Goal: Task Accomplishment & Management: Manage account settings

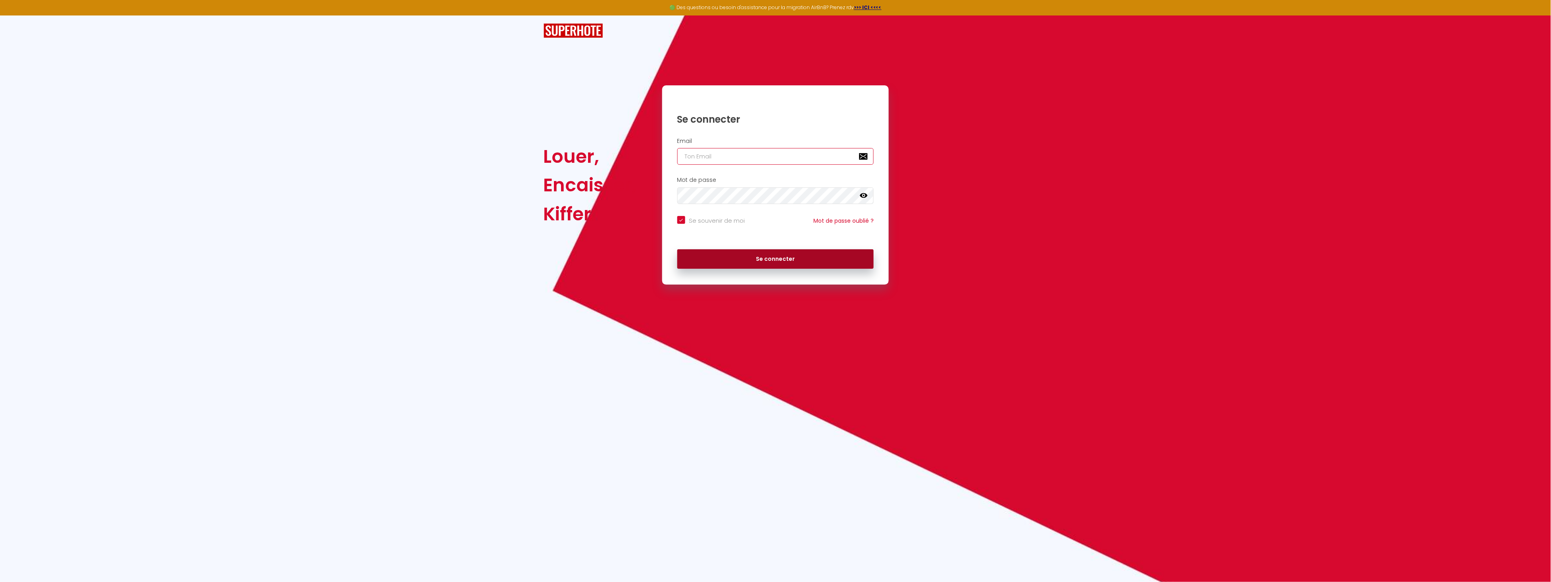
type input "[EMAIL_ADDRESS][DOMAIN_NAME]"
click at [775, 258] on button "Se connecter" at bounding box center [776, 259] width 197 height 20
checkbox input "true"
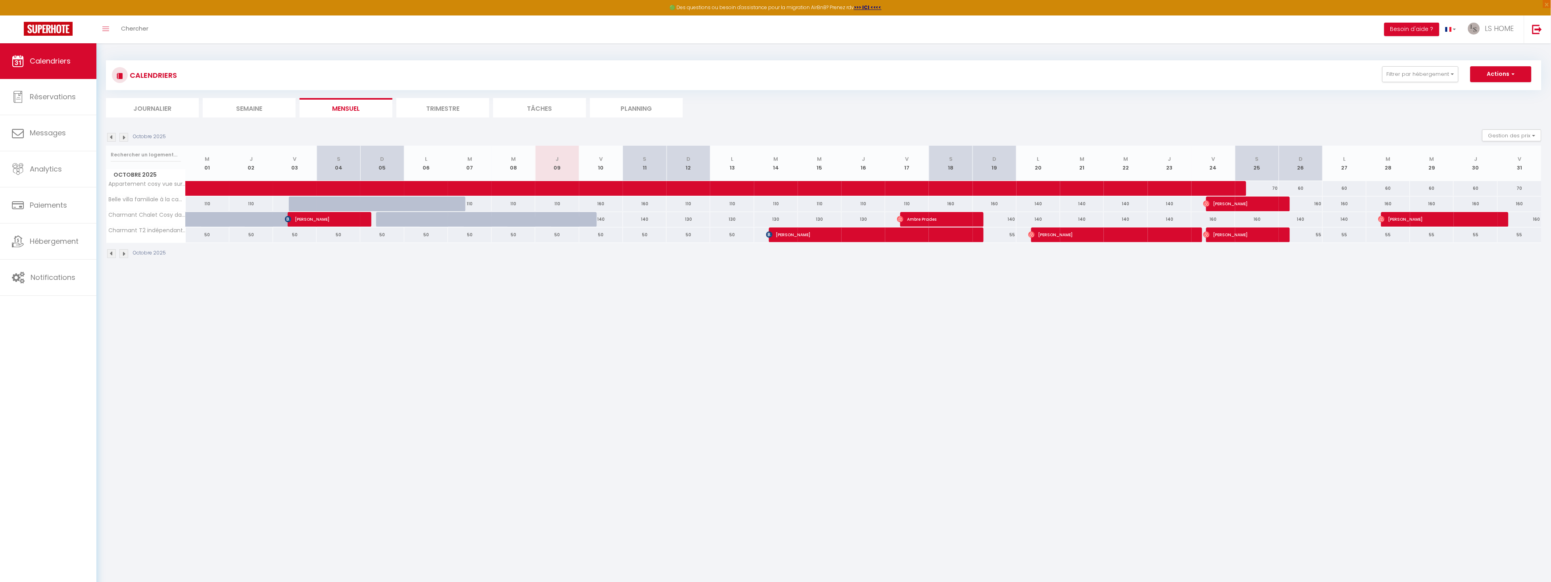
click at [123, 137] on img at bounding box center [123, 137] width 9 height 9
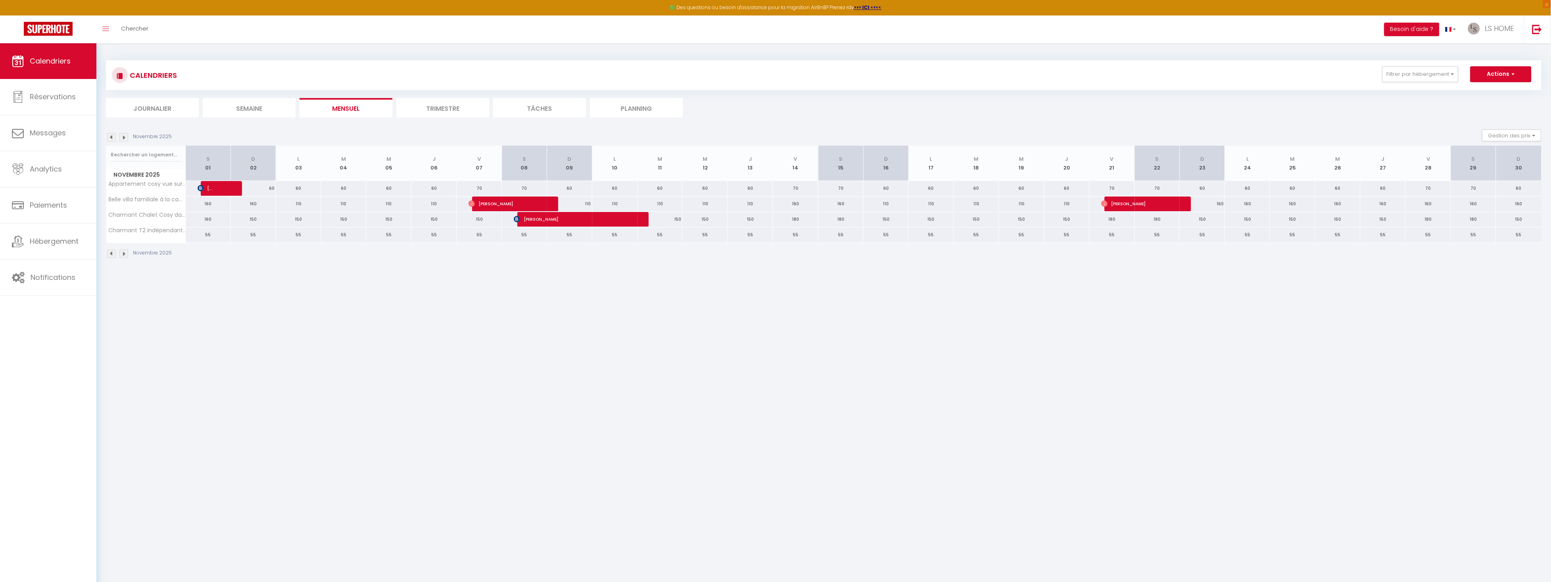
click at [123, 137] on img at bounding box center [123, 137] width 9 height 9
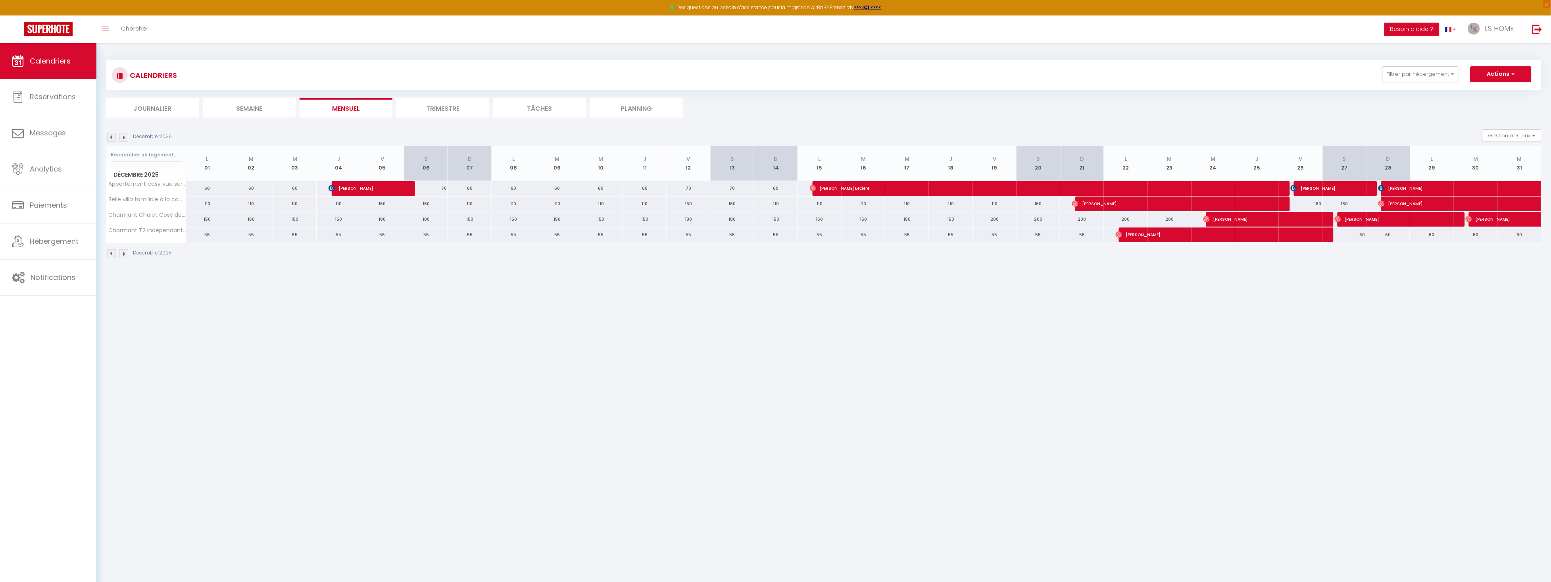
click at [123, 137] on img at bounding box center [123, 137] width 9 height 9
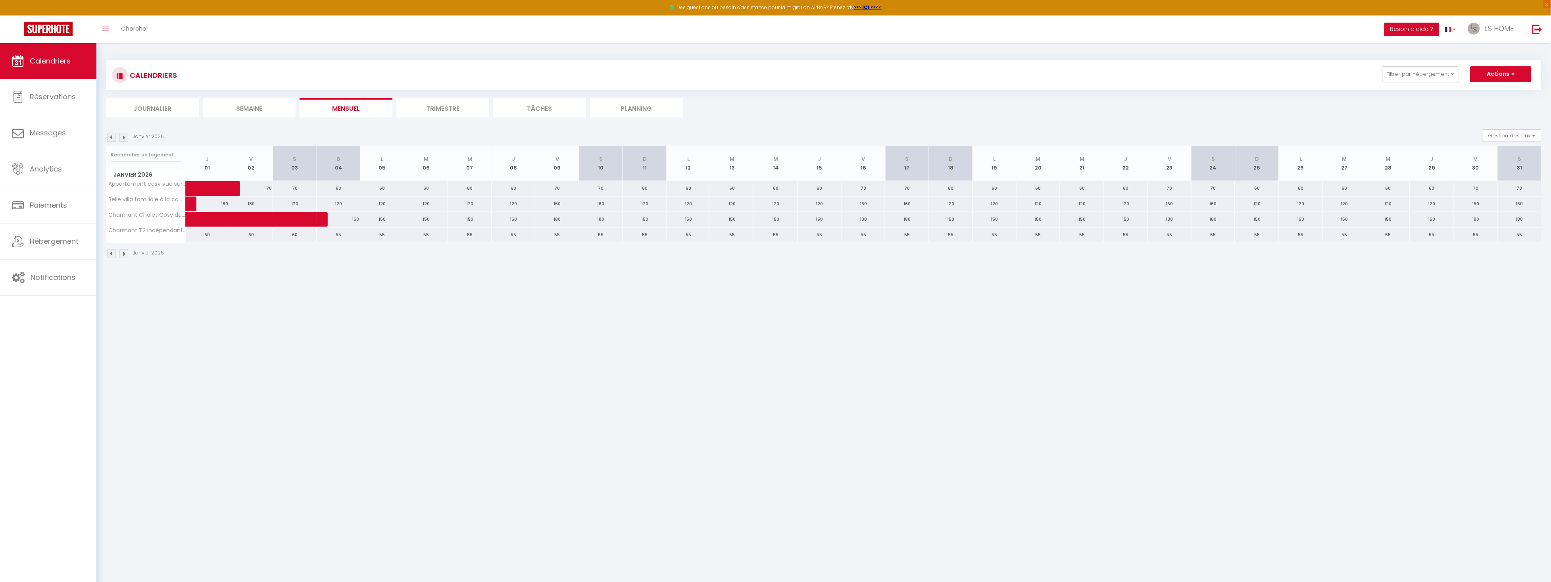
click at [123, 137] on img at bounding box center [123, 137] width 9 height 9
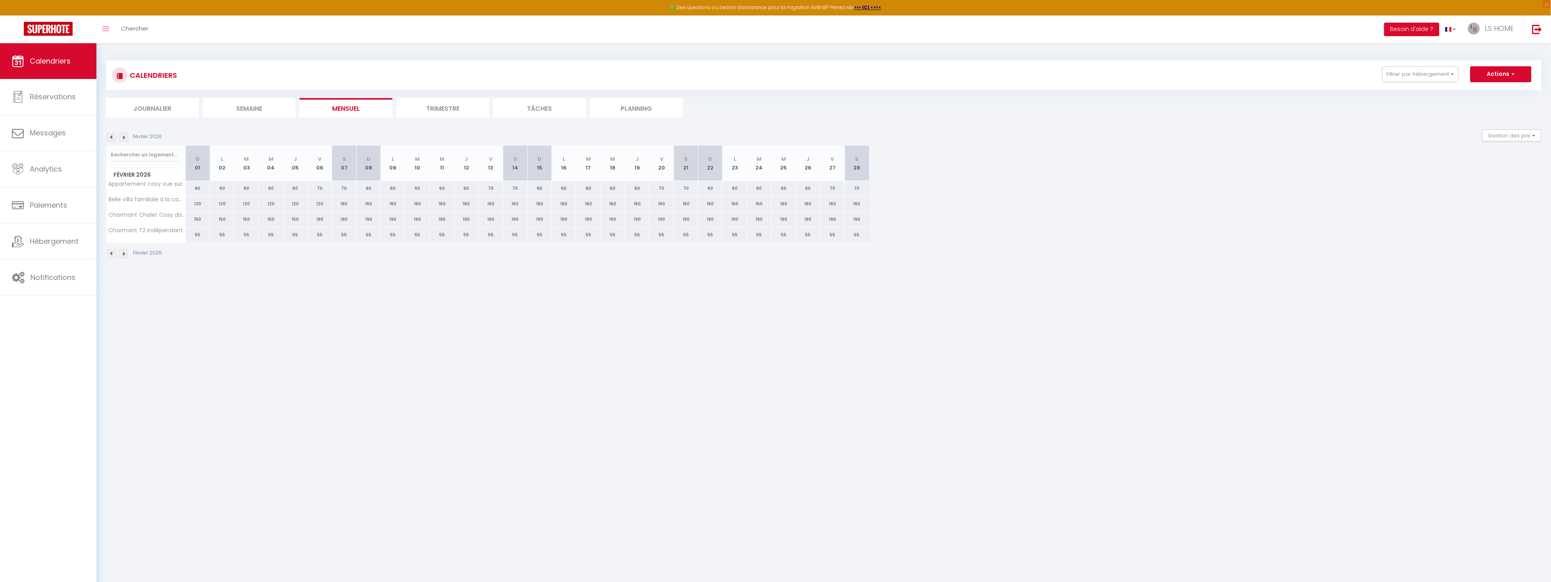
click at [123, 137] on img at bounding box center [123, 137] width 9 height 9
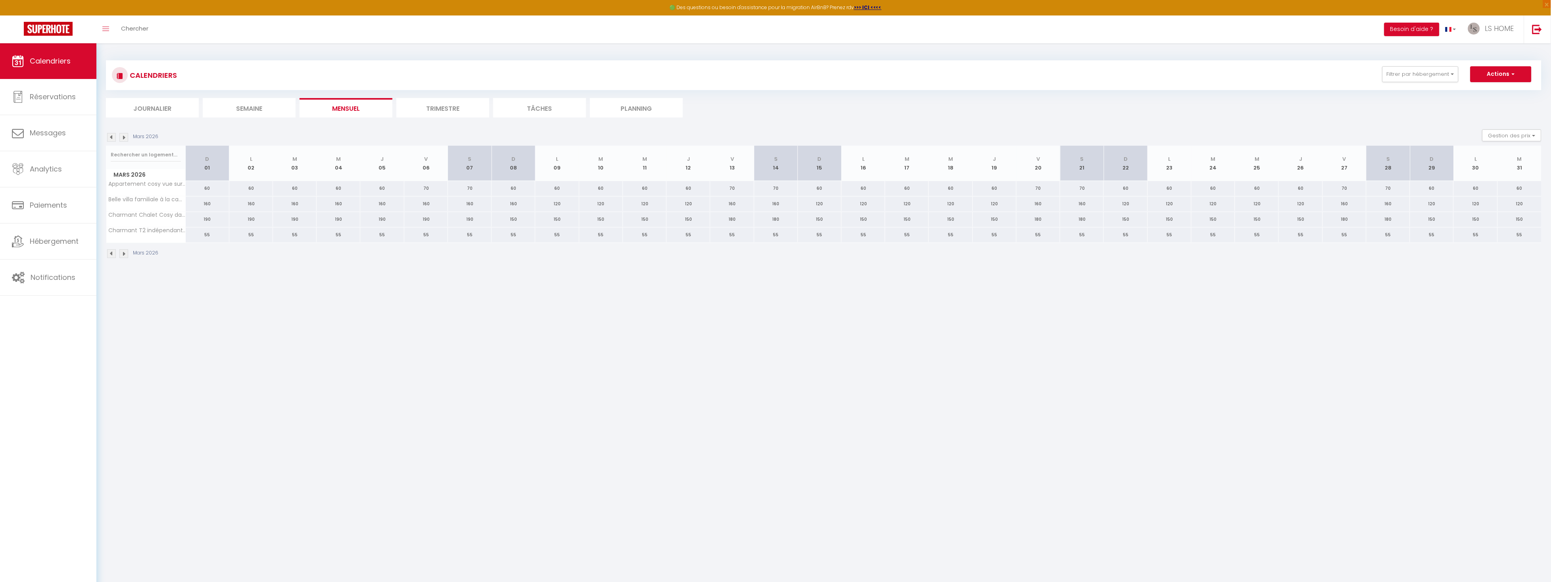
click at [123, 137] on img at bounding box center [123, 137] width 9 height 9
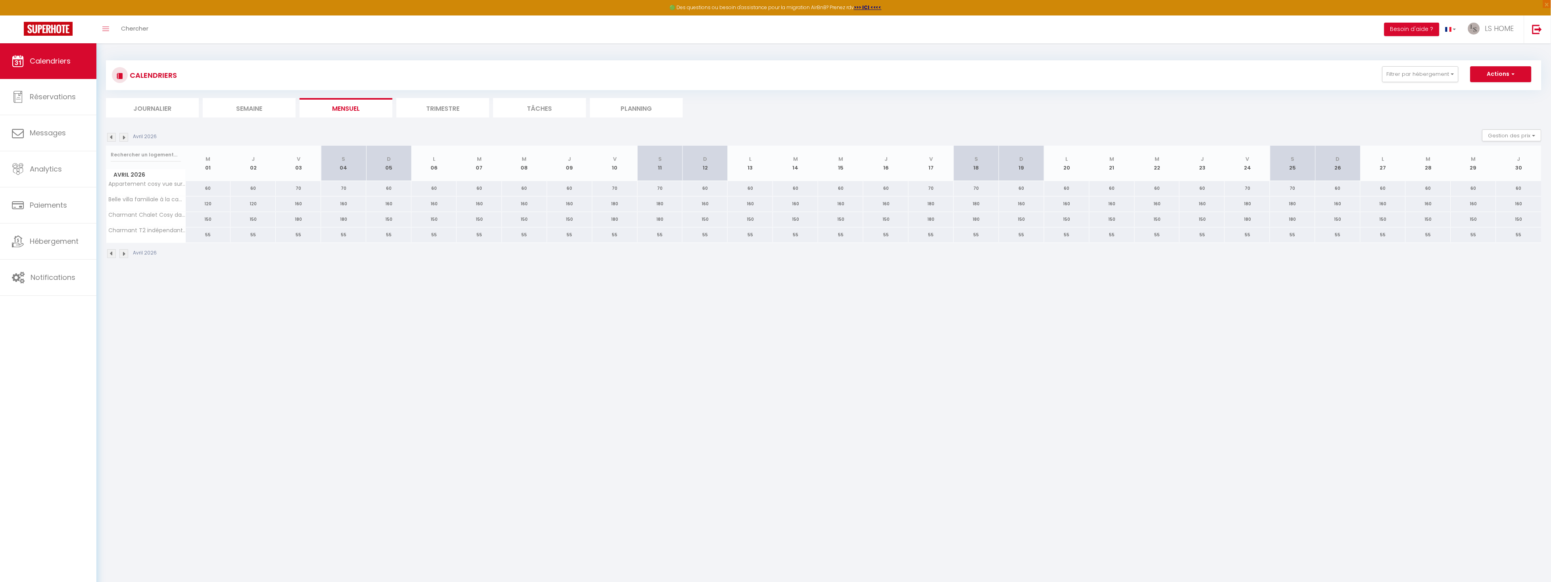
click at [1021, 203] on div "160" at bounding box center [1021, 203] width 45 height 15
type input "160"
type input "[DATE]"
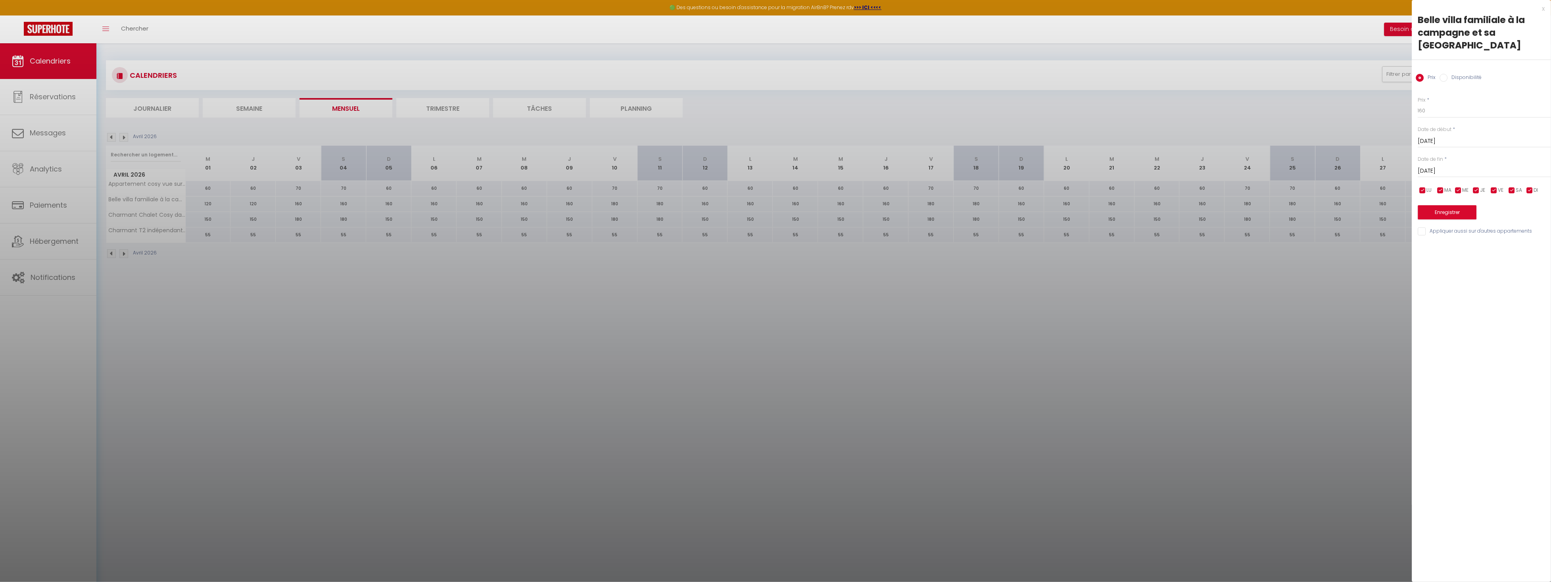
click at [1434, 166] on input "[DATE]" at bounding box center [1485, 171] width 133 height 10
click at [1531, 177] on span ">" at bounding box center [1528, 185] width 17 height 16
click at [1529, 208] on span "2" at bounding box center [1528, 216] width 17 height 16
type input "[DATE]"
click at [1445, 74] on input "Disponibilité" at bounding box center [1444, 78] width 8 height 8
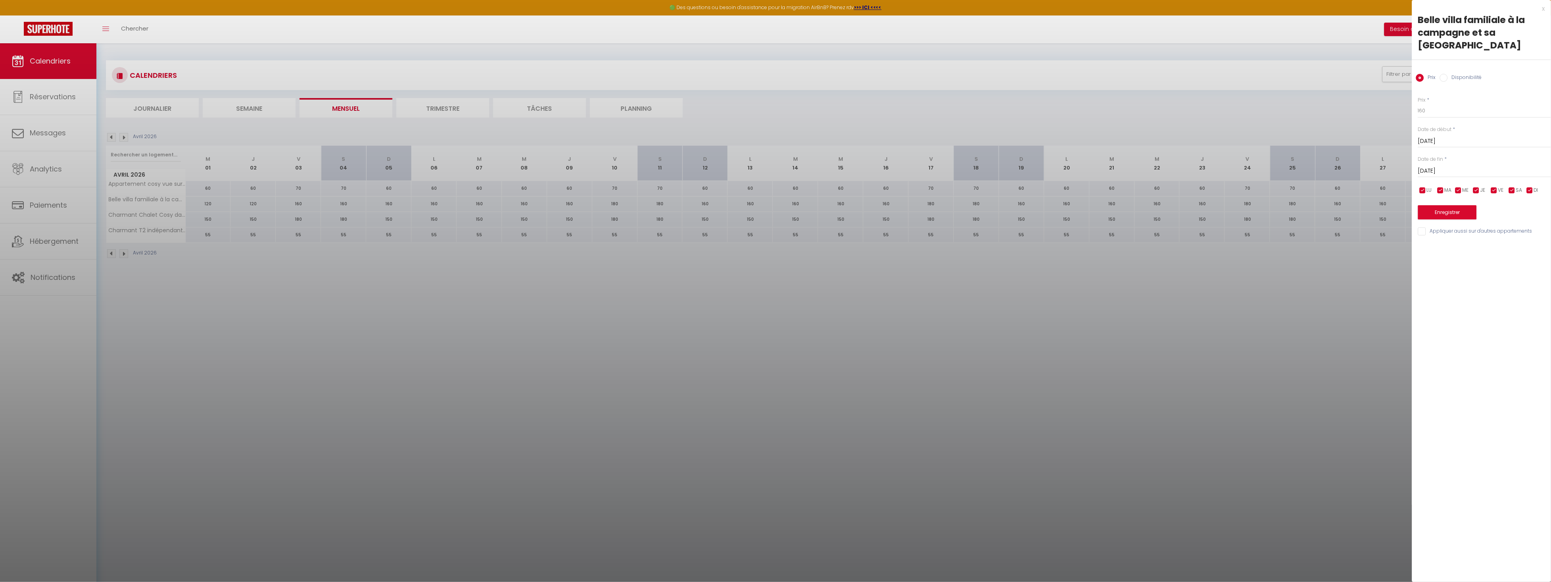
radio input "true"
radio input "false"
click at [1433, 104] on select "Disponible Indisponible" at bounding box center [1485, 111] width 133 height 15
select select "0"
click at [1419, 104] on select "Disponible Indisponible" at bounding box center [1485, 111] width 133 height 15
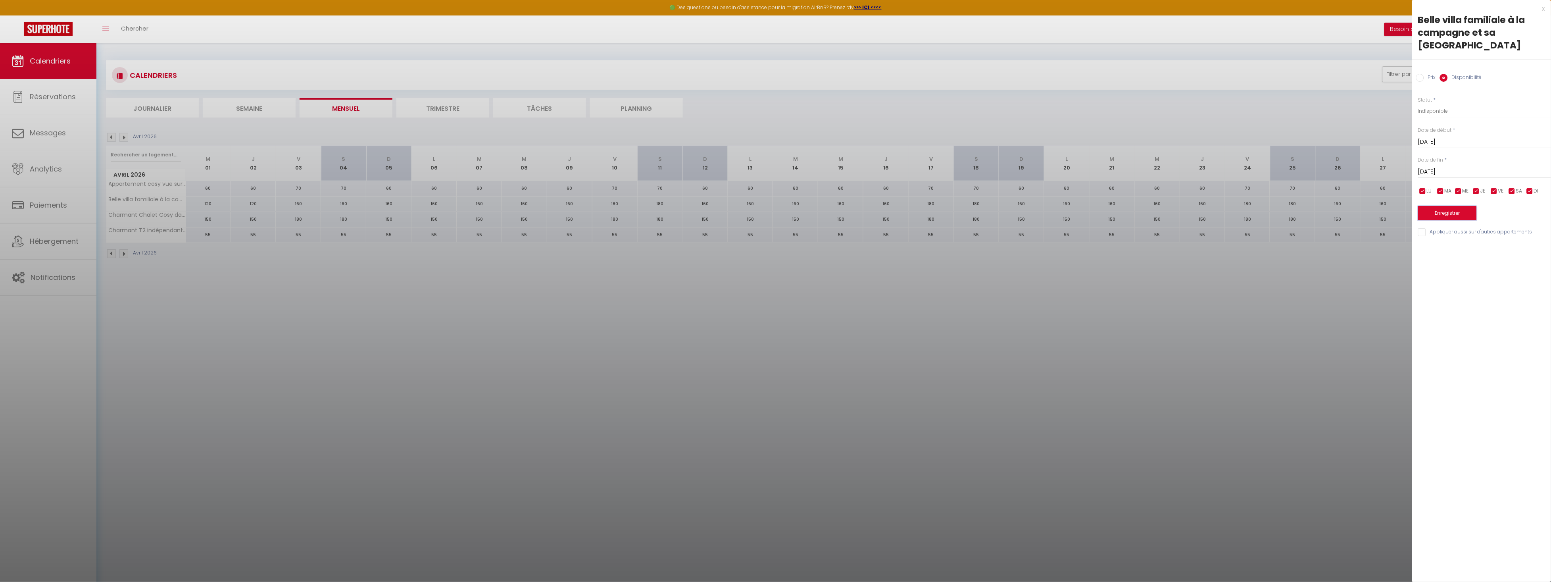
click at [1445, 206] on button "Enregistrer" at bounding box center [1448, 213] width 59 height 14
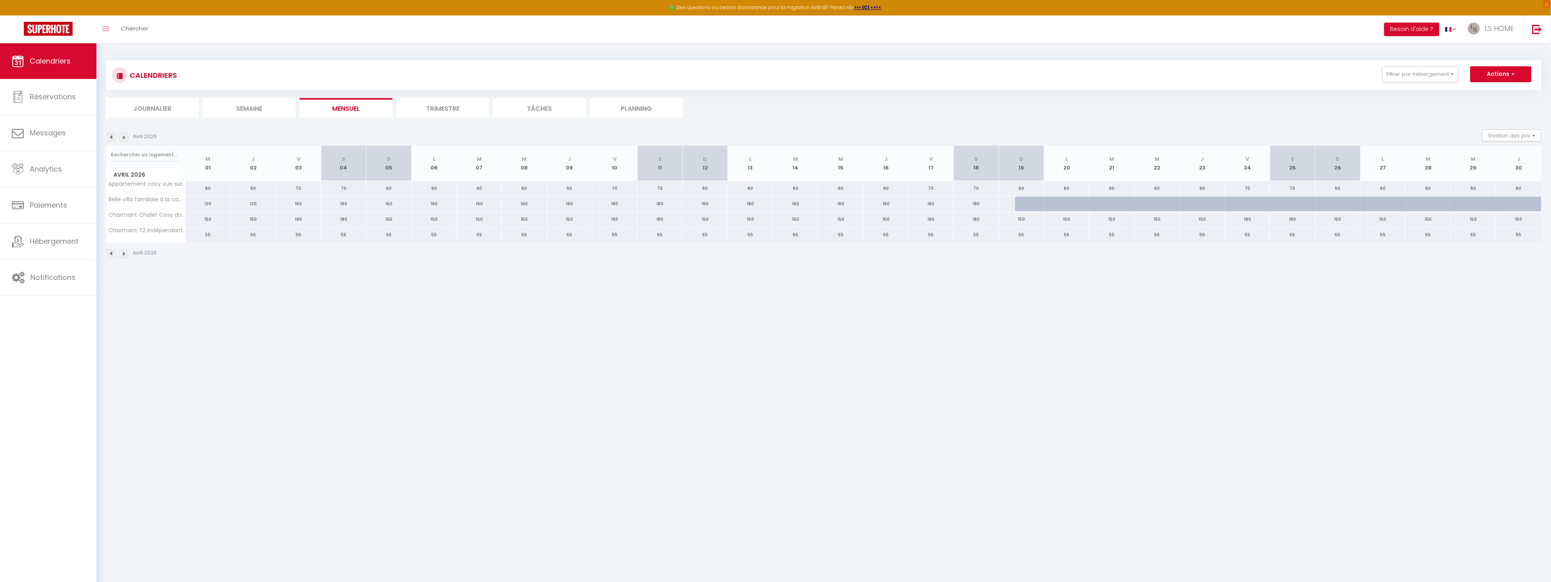
click at [127, 140] on img at bounding box center [123, 137] width 9 height 9
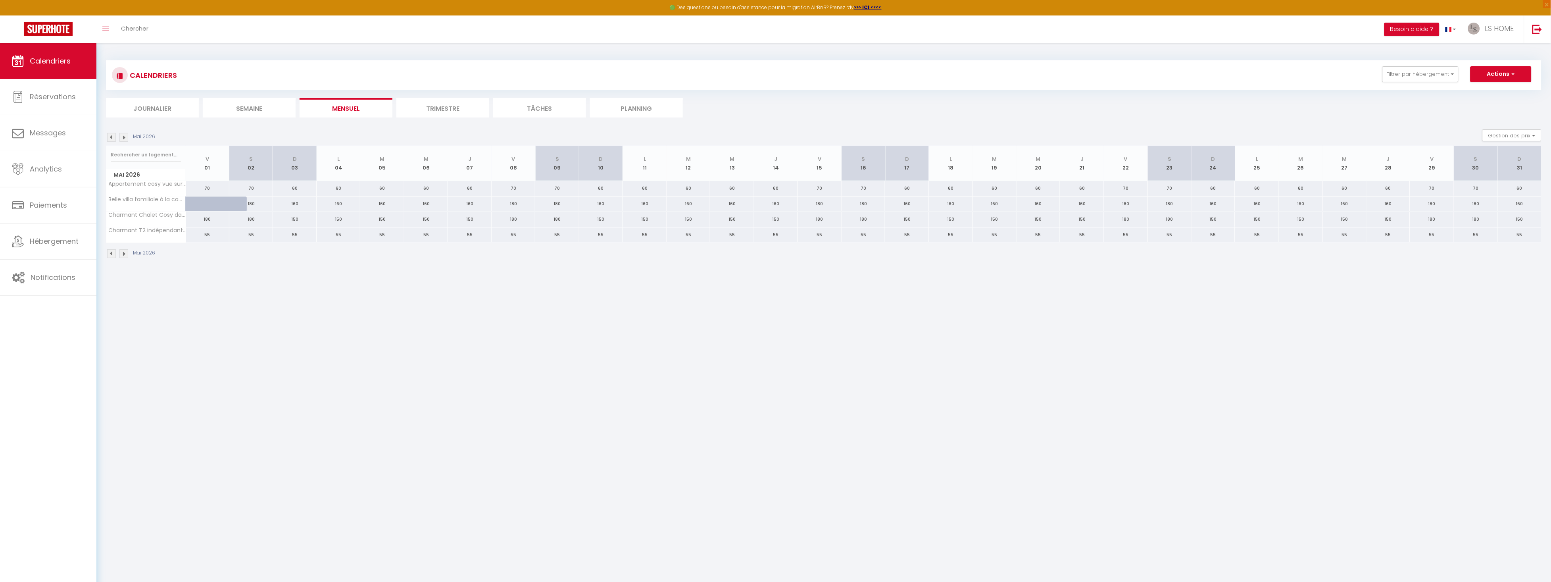
click at [127, 140] on img at bounding box center [123, 137] width 9 height 9
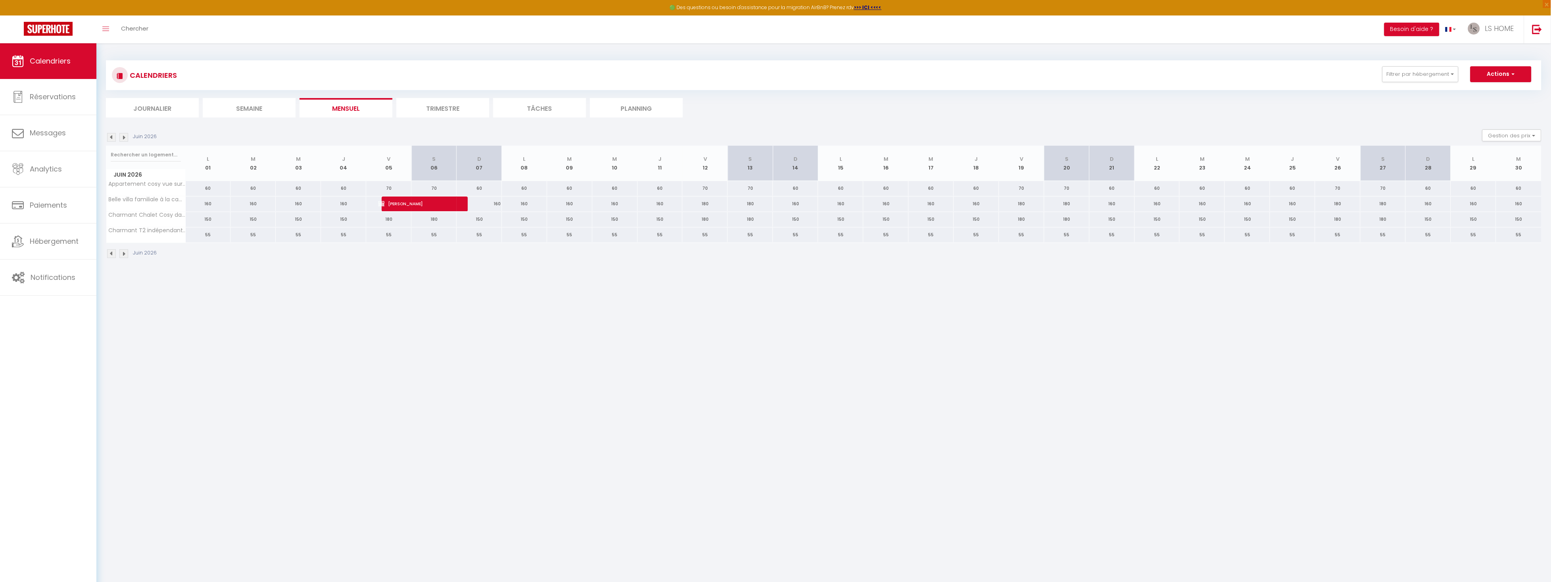
click at [127, 140] on img at bounding box center [123, 137] width 9 height 9
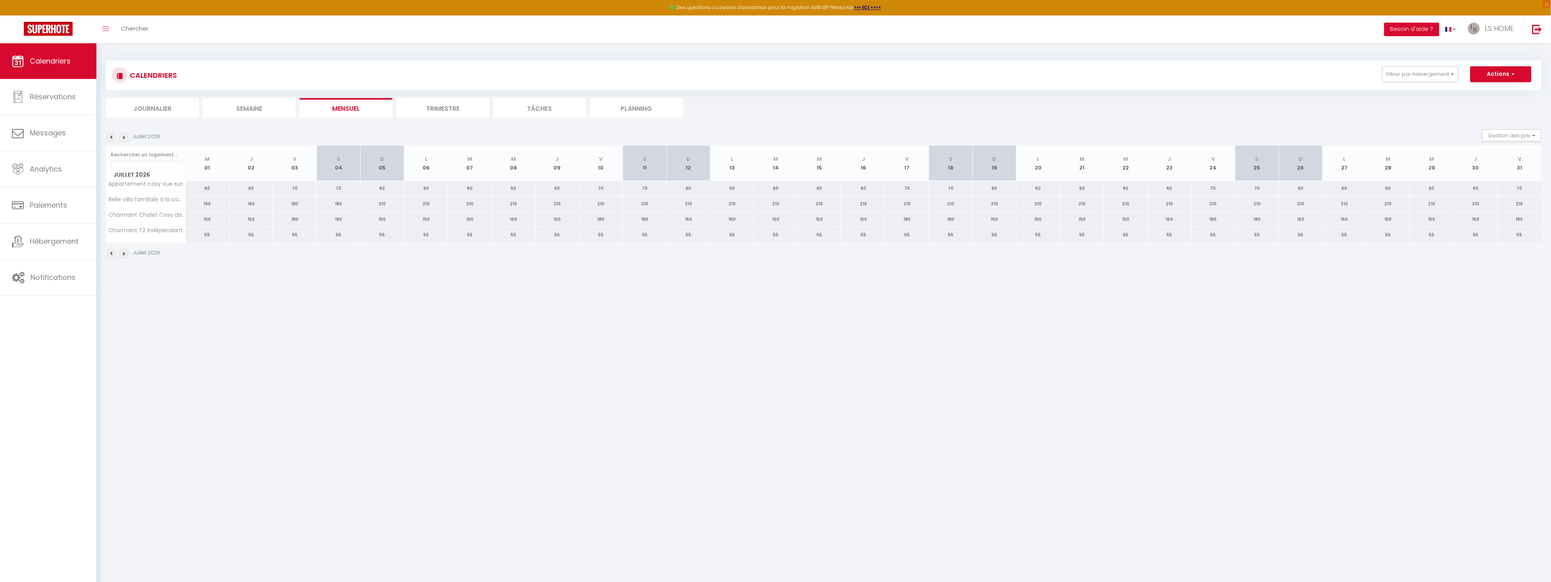
click at [127, 140] on img at bounding box center [123, 137] width 9 height 9
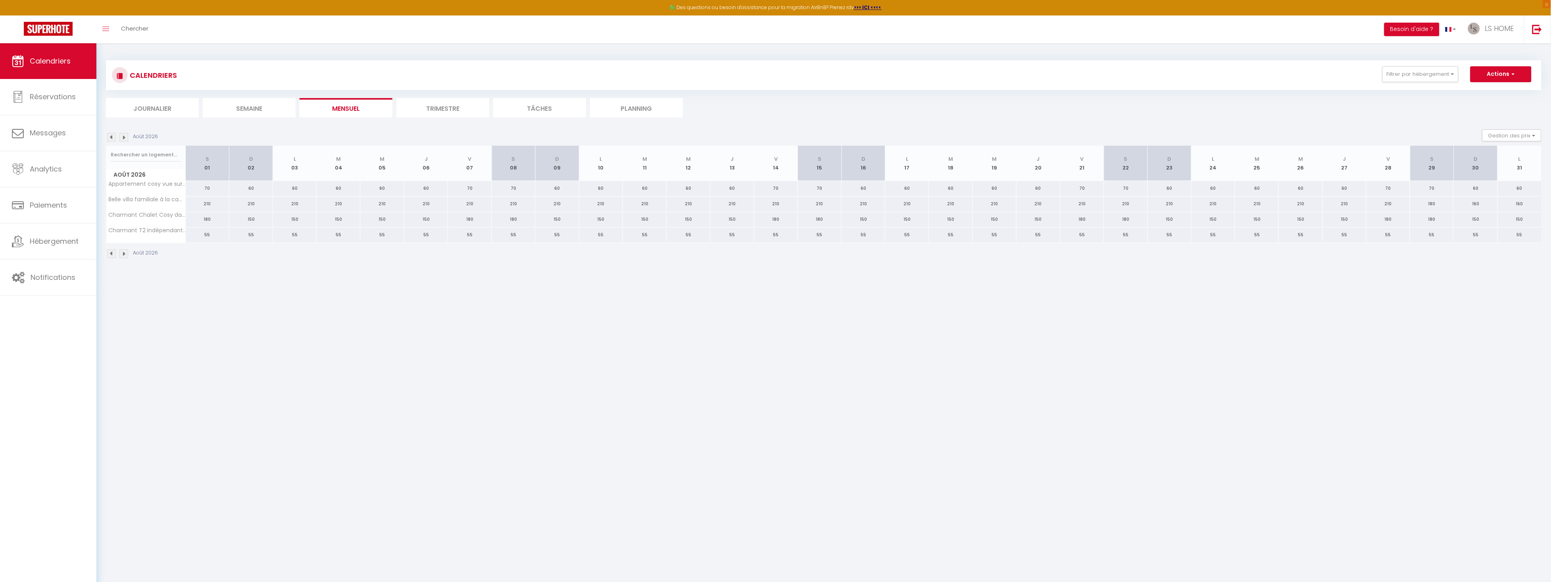
click at [127, 140] on img at bounding box center [123, 137] width 9 height 9
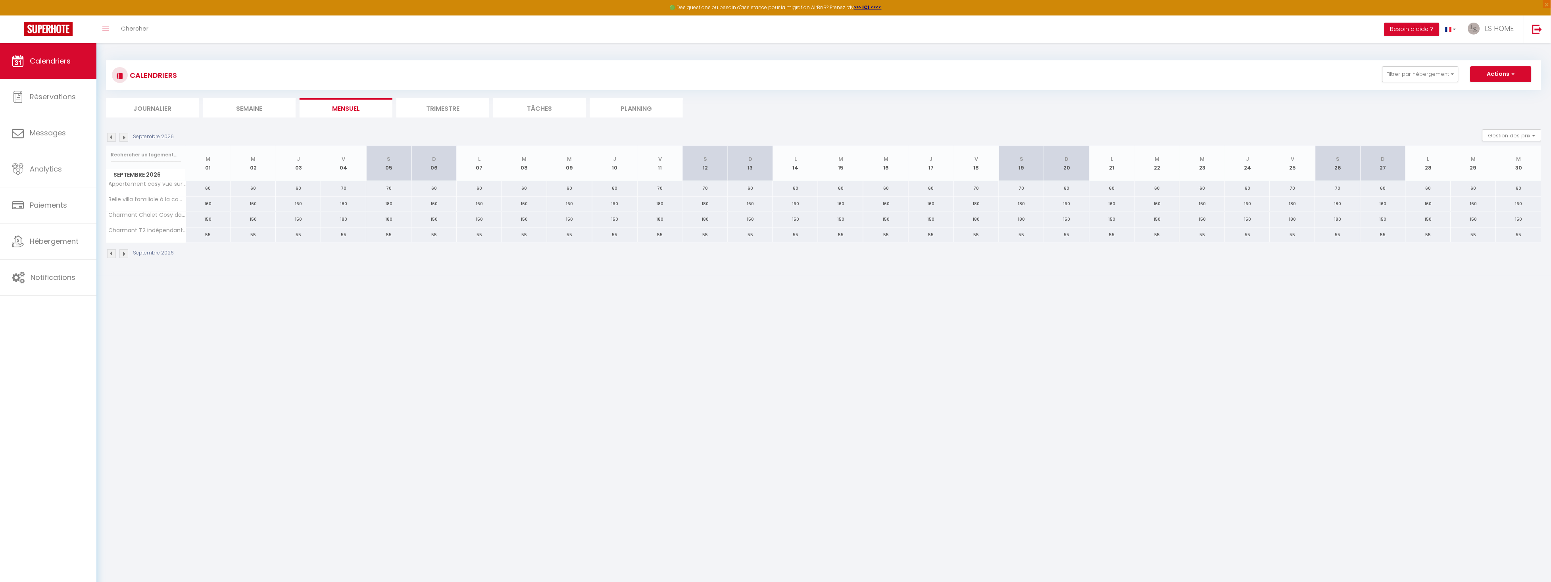
click at [748, 206] on div "160" at bounding box center [750, 203] width 45 height 15
select select "1"
type input "Dim 13 Septembre 2026"
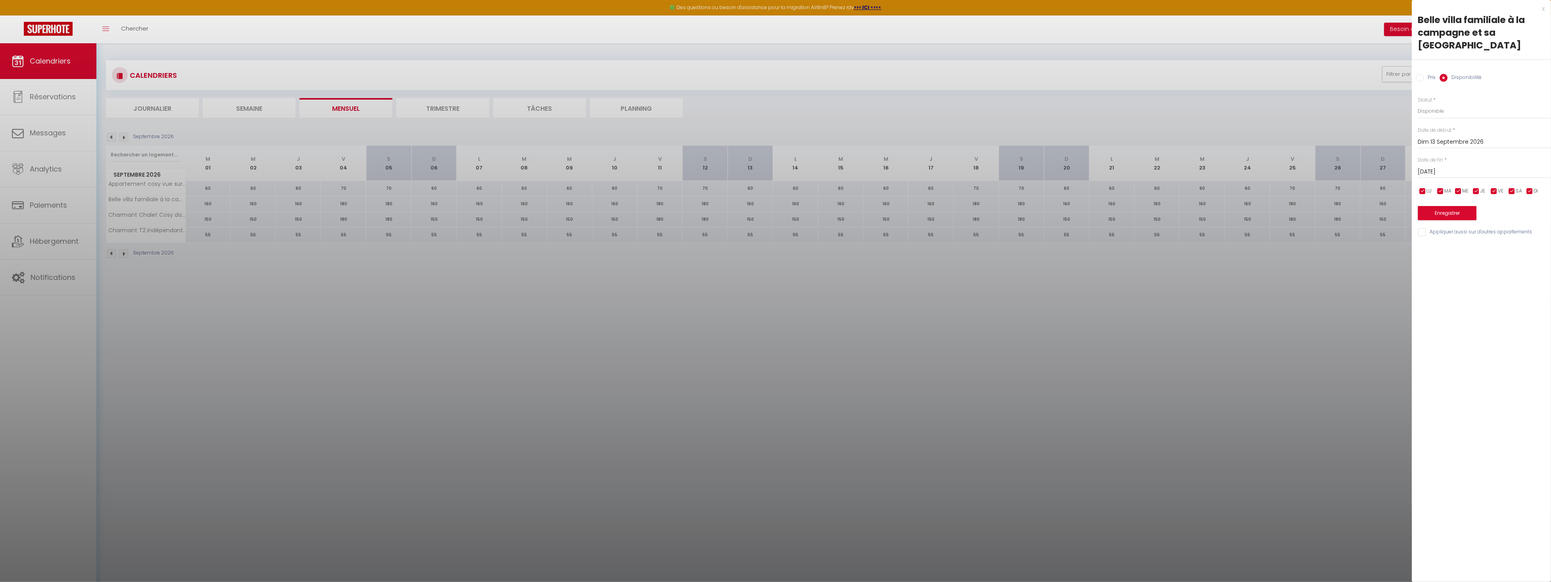
click at [1472, 167] on input "[DATE]" at bounding box center [1485, 172] width 133 height 10
click at [1508, 257] on span "25" at bounding box center [1511, 265] width 17 height 16
type input "Ven 25 Septembre 2026"
click at [1436, 104] on select "Disponible Indisponible" at bounding box center [1485, 111] width 133 height 15
select select "0"
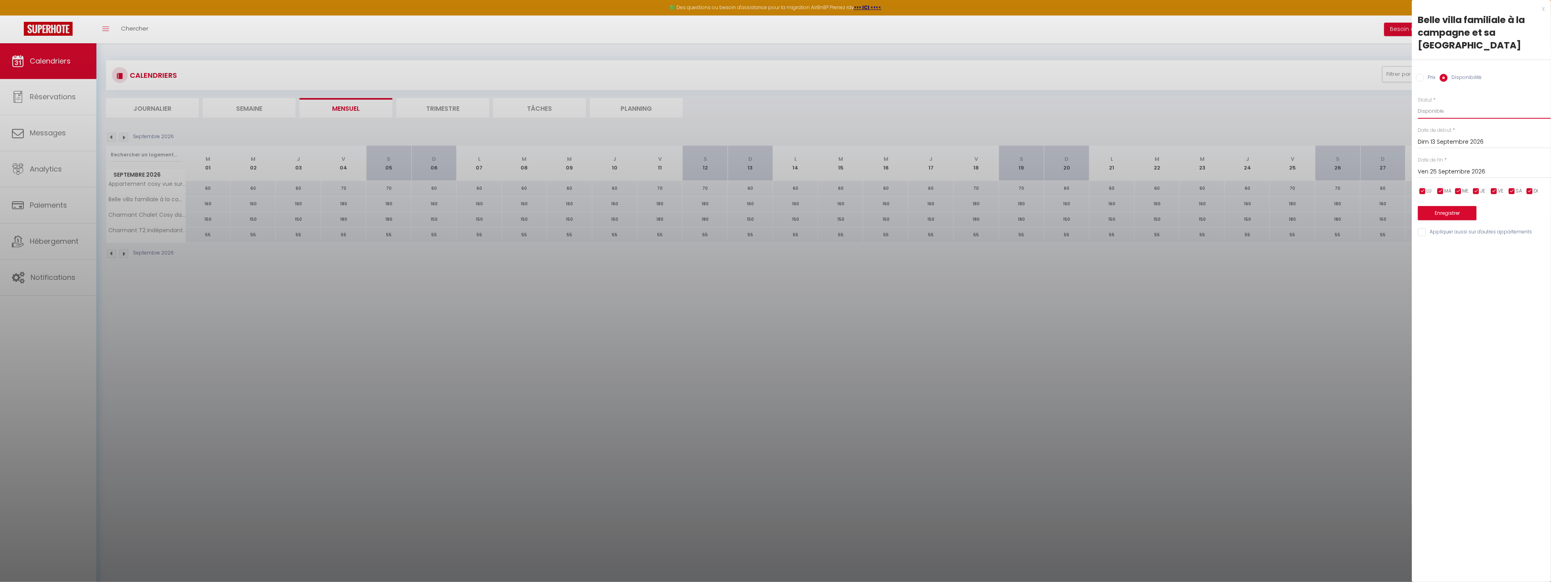
click at [1419, 104] on select "Disponible Indisponible" at bounding box center [1485, 111] width 133 height 15
click at [1434, 206] on button "Enregistrer" at bounding box center [1448, 213] width 59 height 14
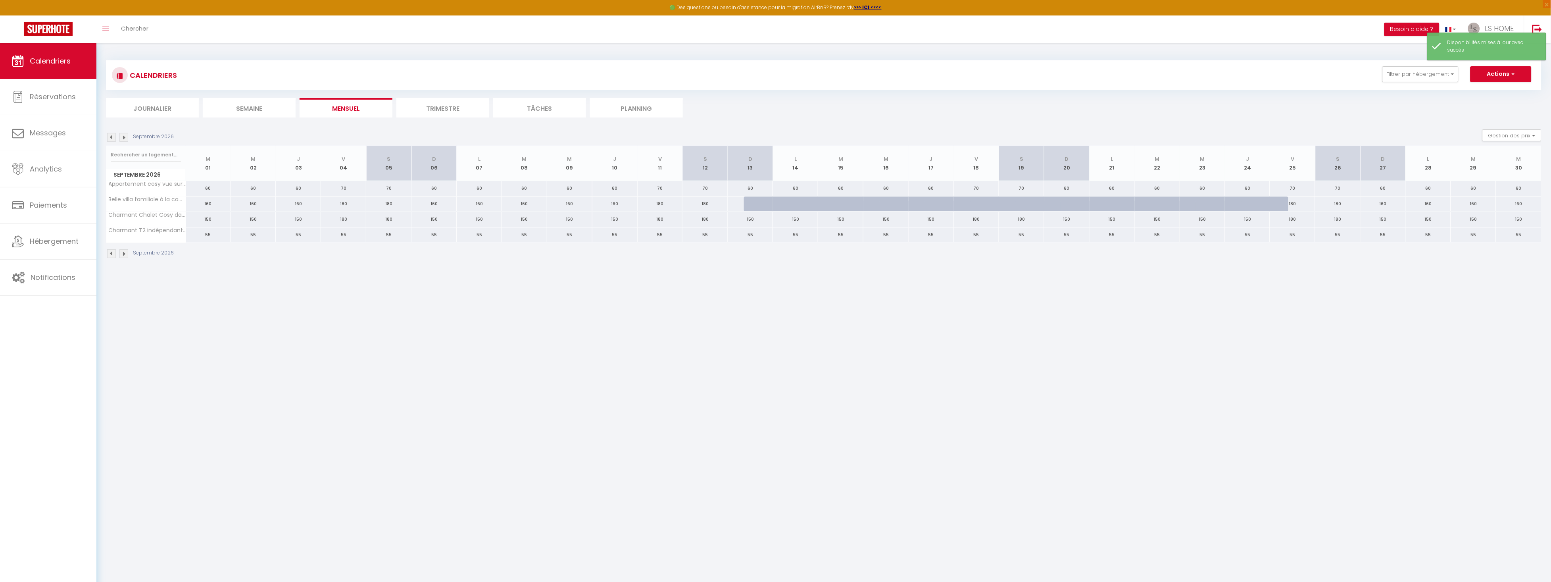
click at [124, 139] on img at bounding box center [123, 137] width 9 height 9
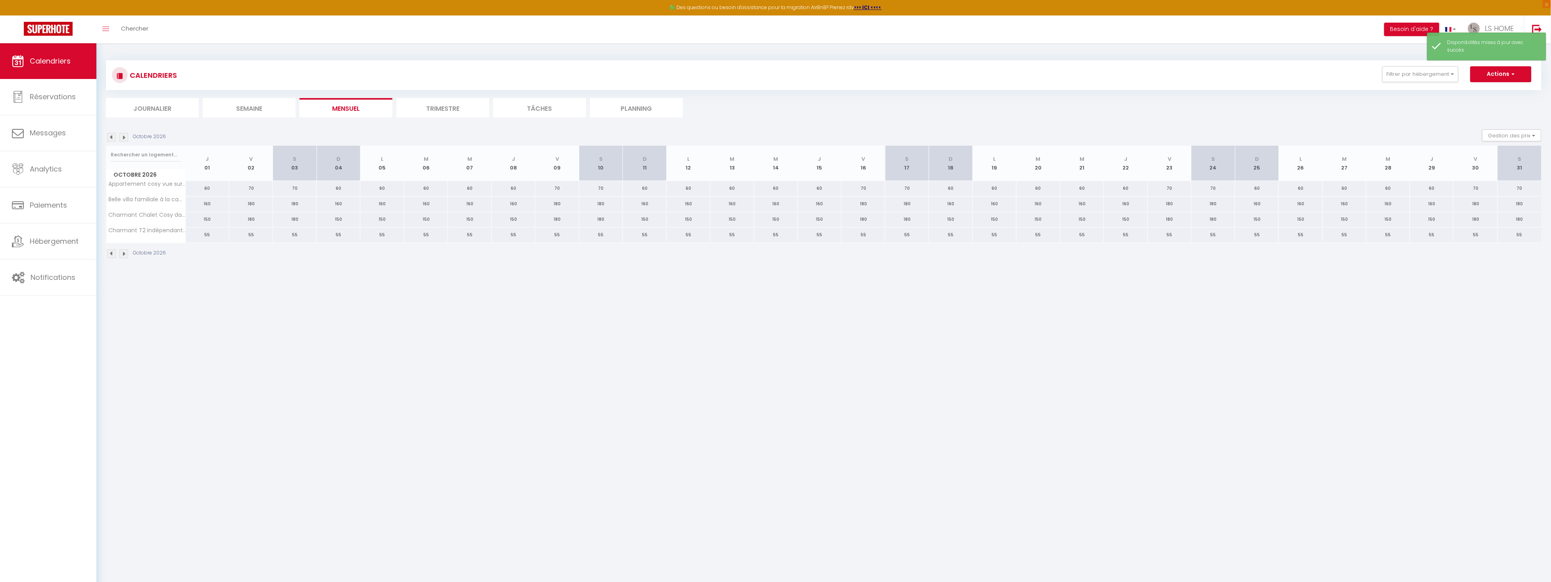
click at [124, 139] on img at bounding box center [123, 137] width 9 height 9
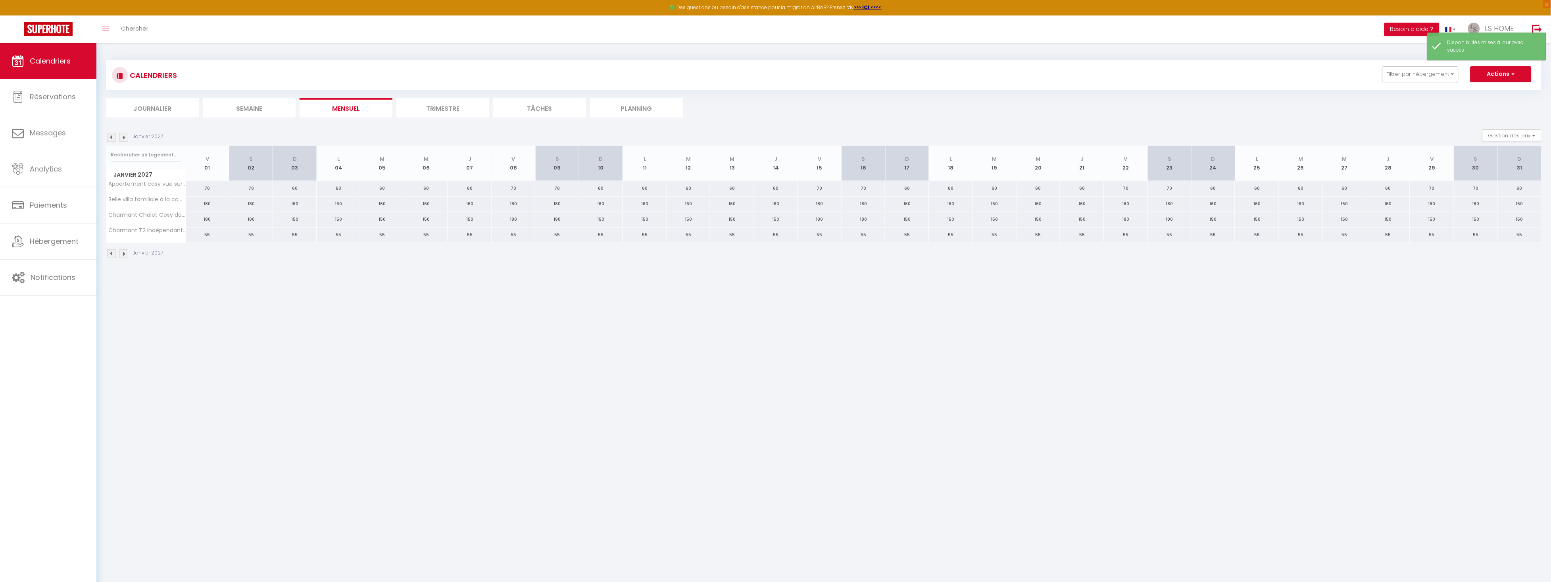
click at [124, 139] on img at bounding box center [123, 137] width 9 height 9
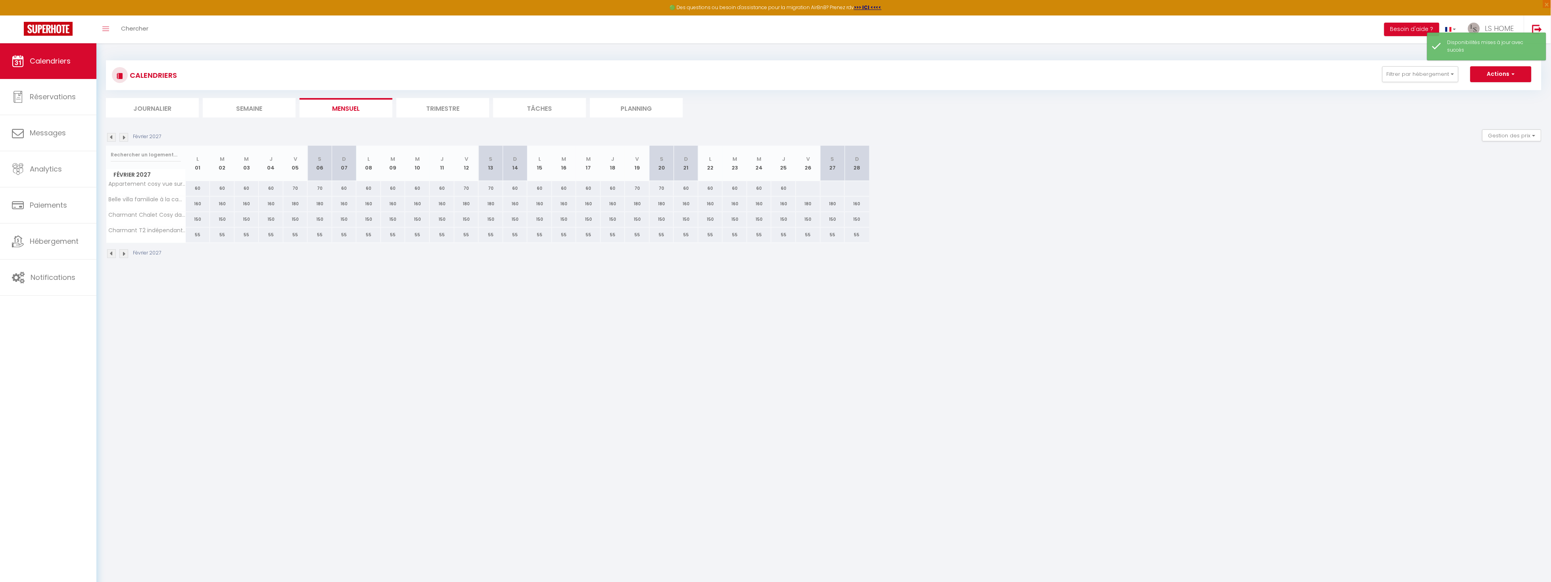
click at [124, 139] on img at bounding box center [123, 137] width 9 height 9
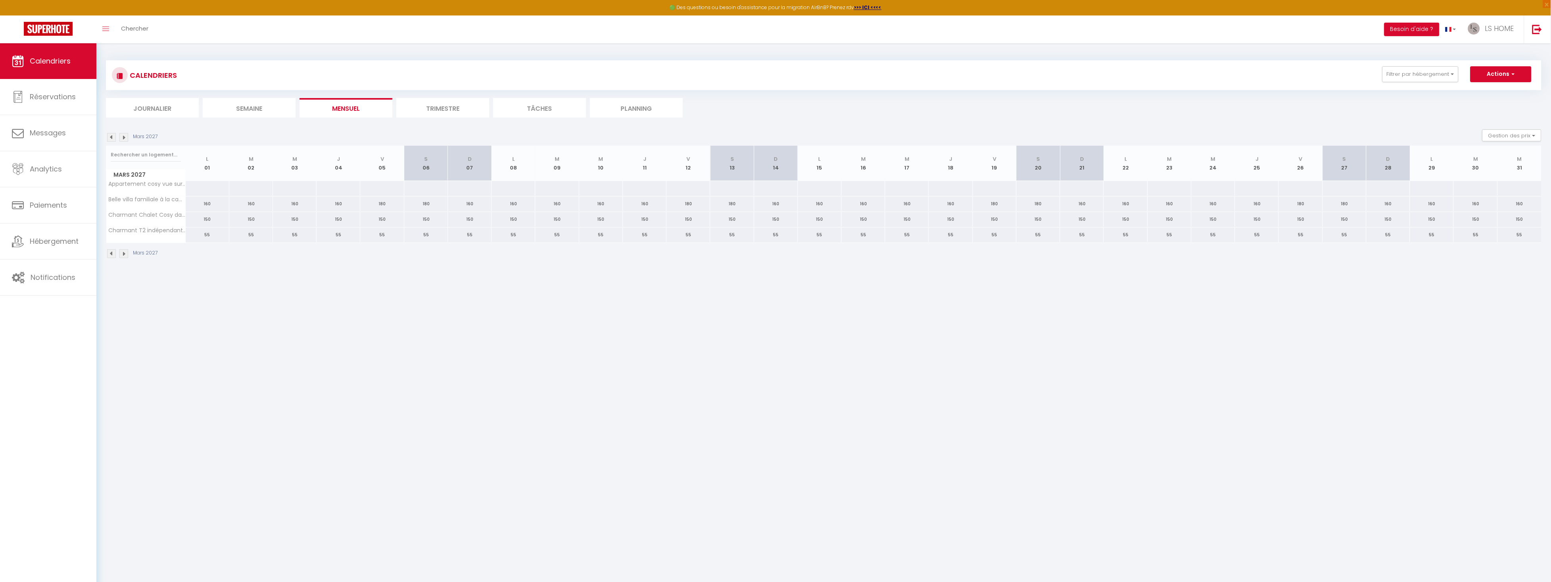
click at [110, 139] on img at bounding box center [111, 137] width 9 height 9
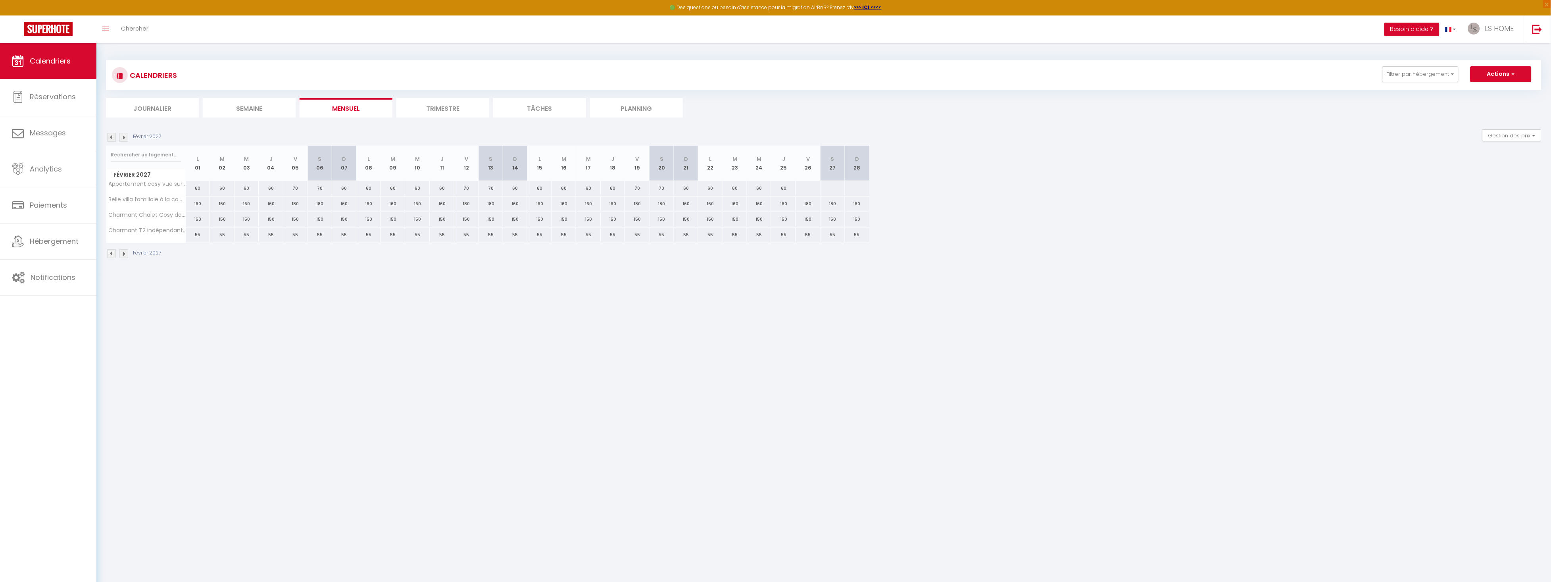
click at [127, 137] on img at bounding box center [123, 137] width 9 height 9
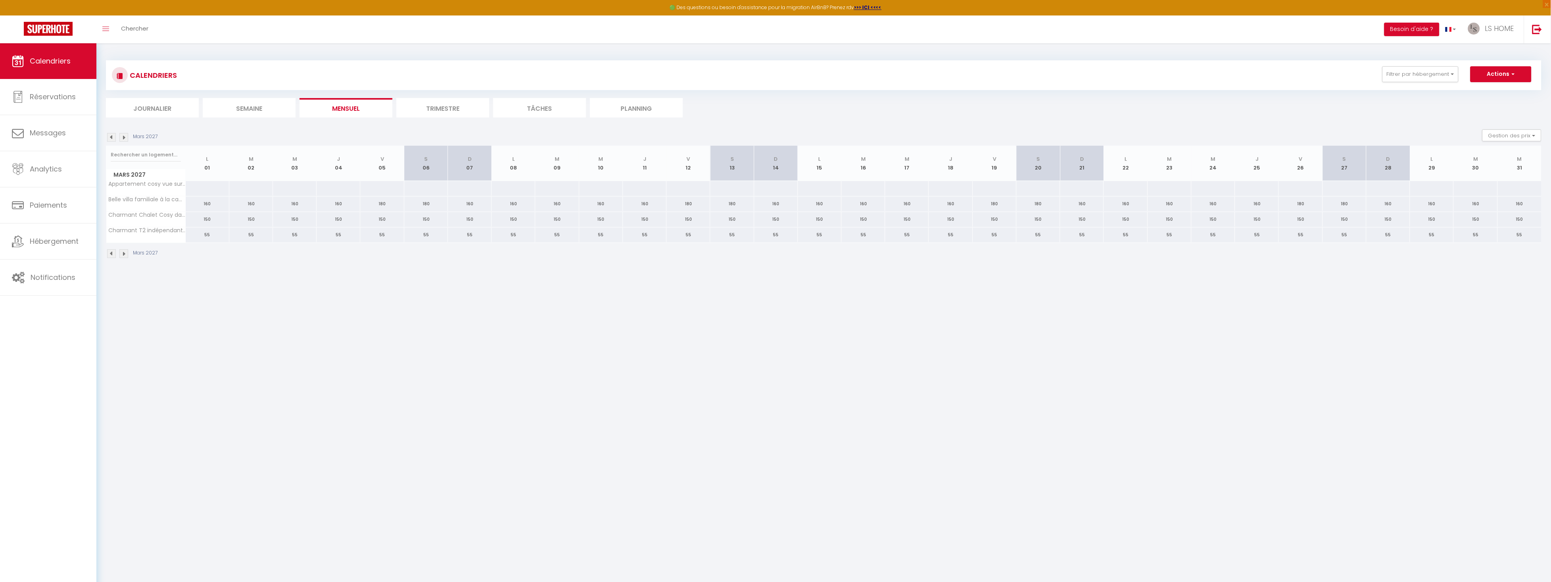
click at [127, 137] on img at bounding box center [123, 137] width 9 height 9
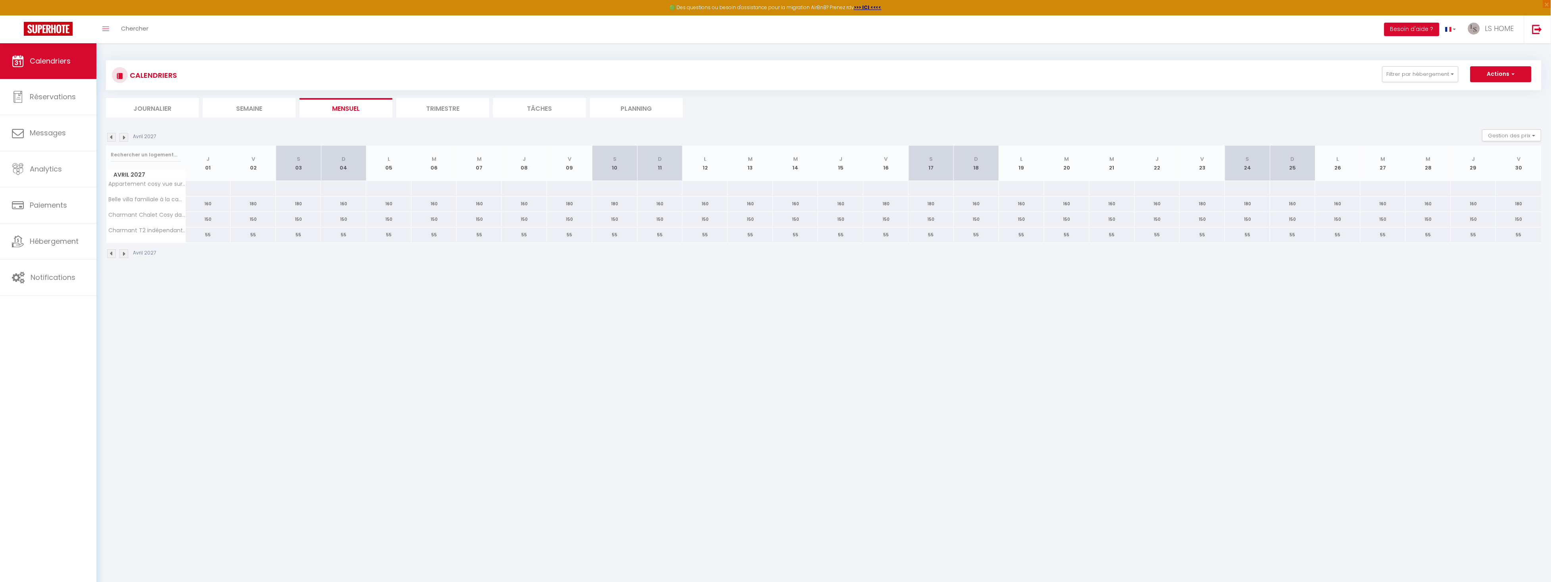
click at [984, 201] on div "160" at bounding box center [976, 203] width 45 height 15
select select "1"
type input "[DATE]"
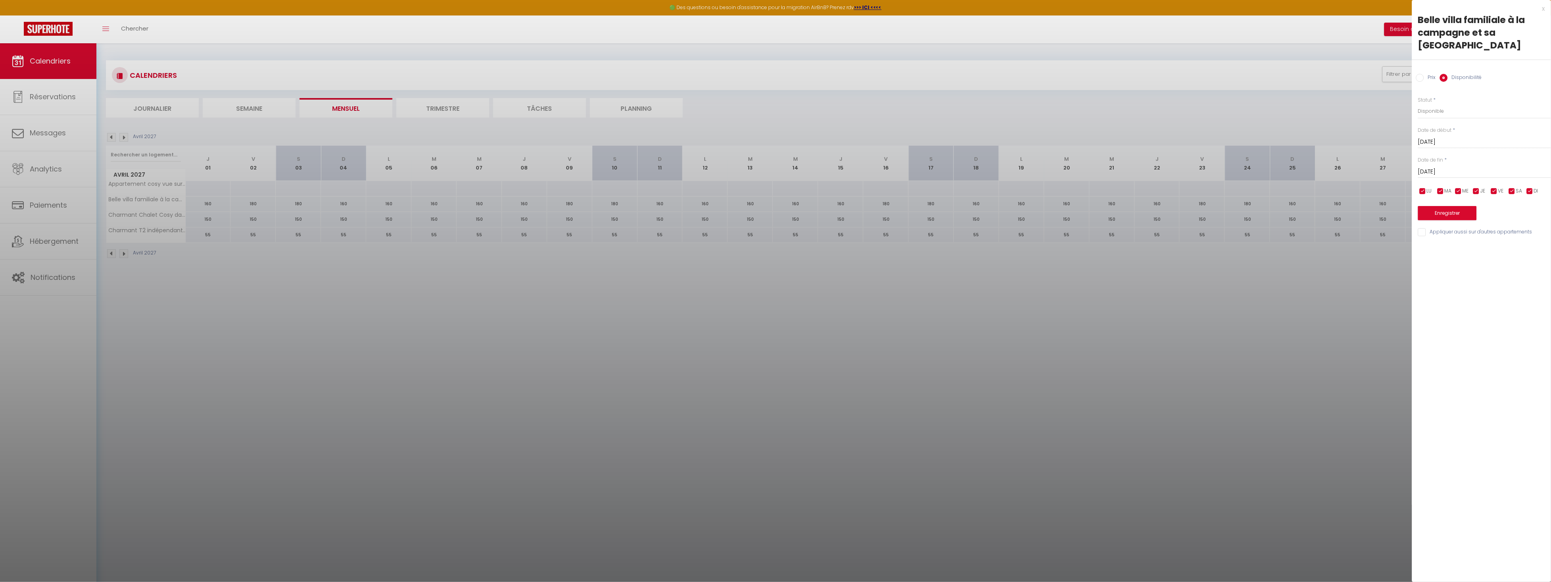
click at [1452, 167] on input "[DATE]" at bounding box center [1485, 172] width 133 height 10
click at [1513, 273] on span "30" at bounding box center [1511, 281] width 17 height 16
type input "[DATE]"
click at [1431, 104] on select "Disponible Indisponible" at bounding box center [1485, 111] width 133 height 15
select select "0"
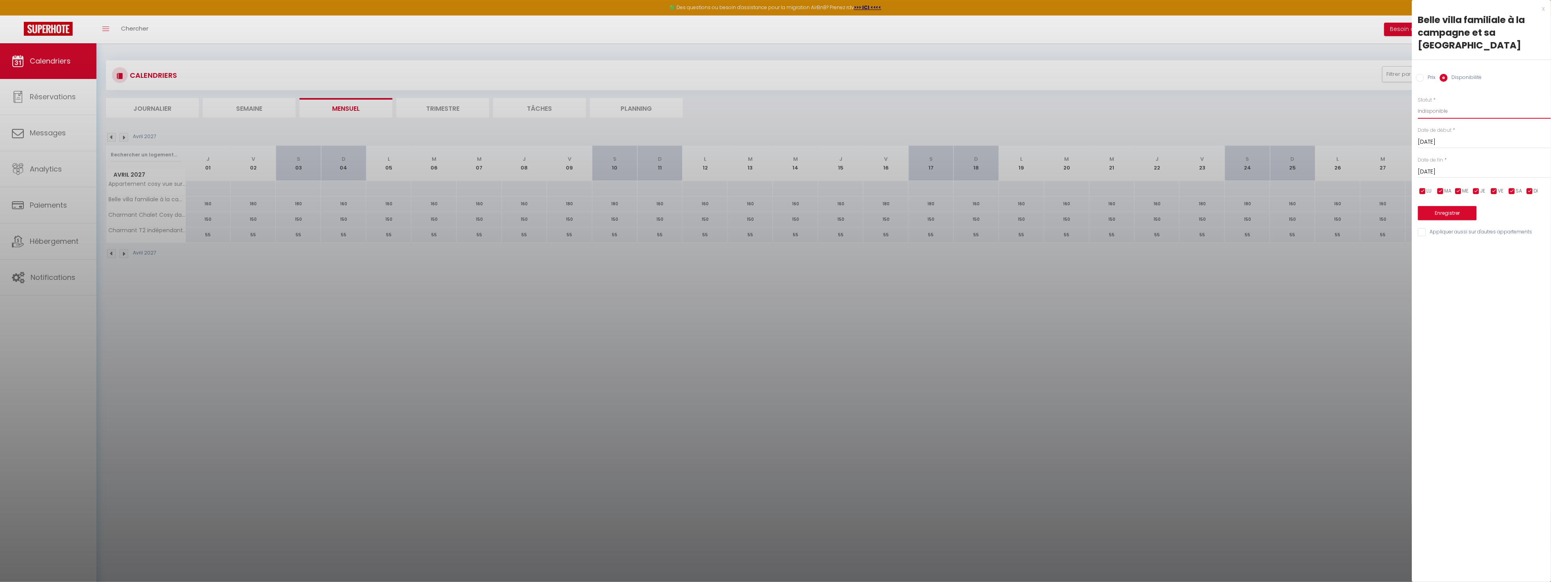
click at [1419, 104] on select "Disponible Indisponible" at bounding box center [1485, 111] width 133 height 15
click at [1444, 206] on button "Enregistrer" at bounding box center [1448, 213] width 59 height 14
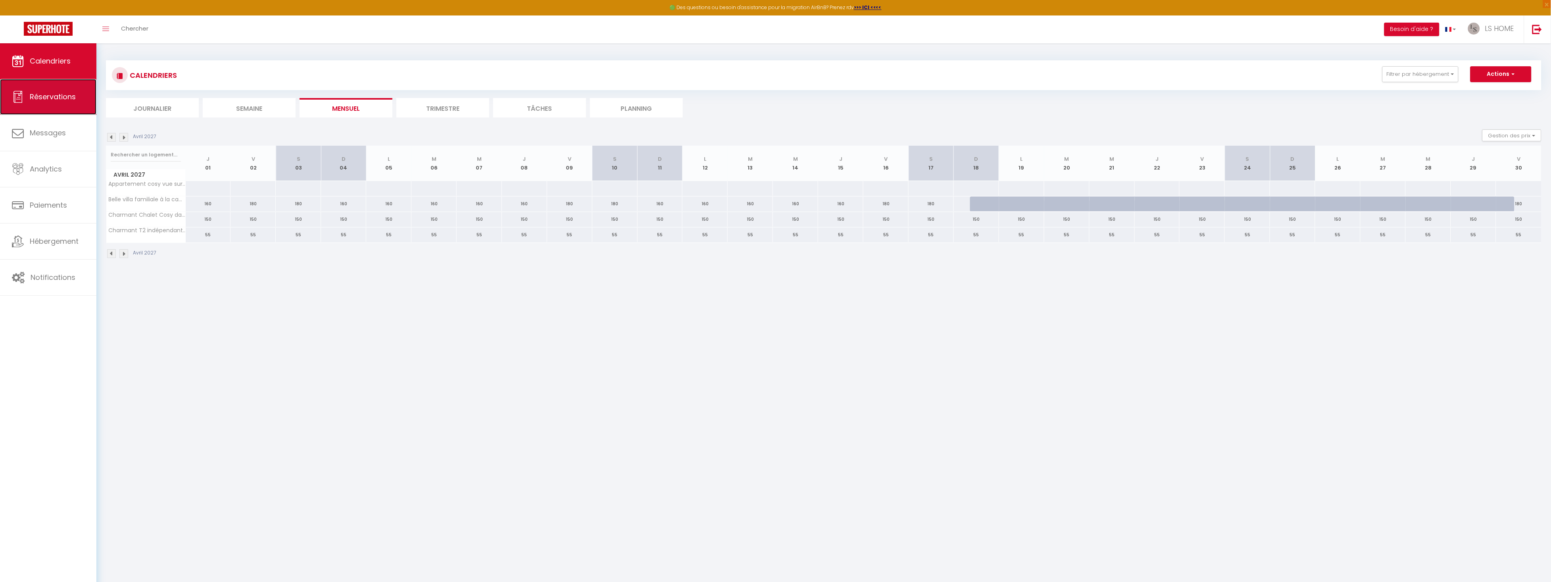
click at [59, 99] on span "Réservations" at bounding box center [53, 97] width 46 height 10
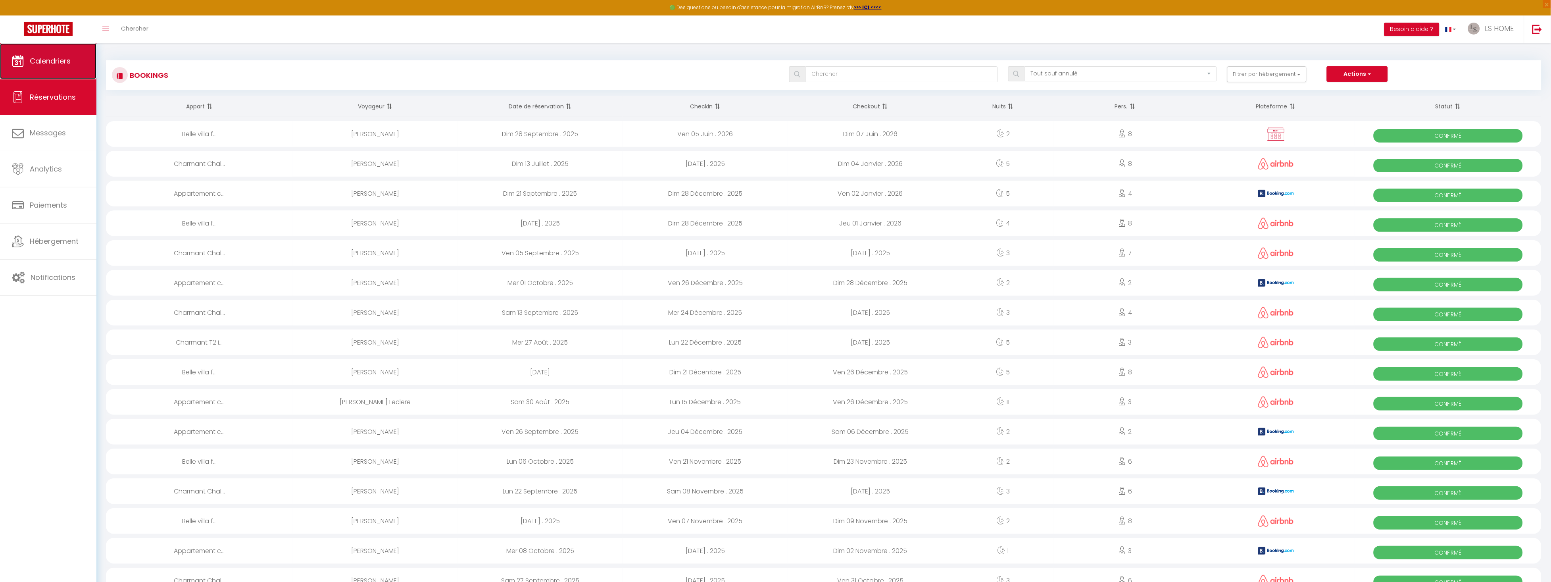
click at [62, 51] on link "Calendriers" at bounding box center [48, 61] width 96 height 36
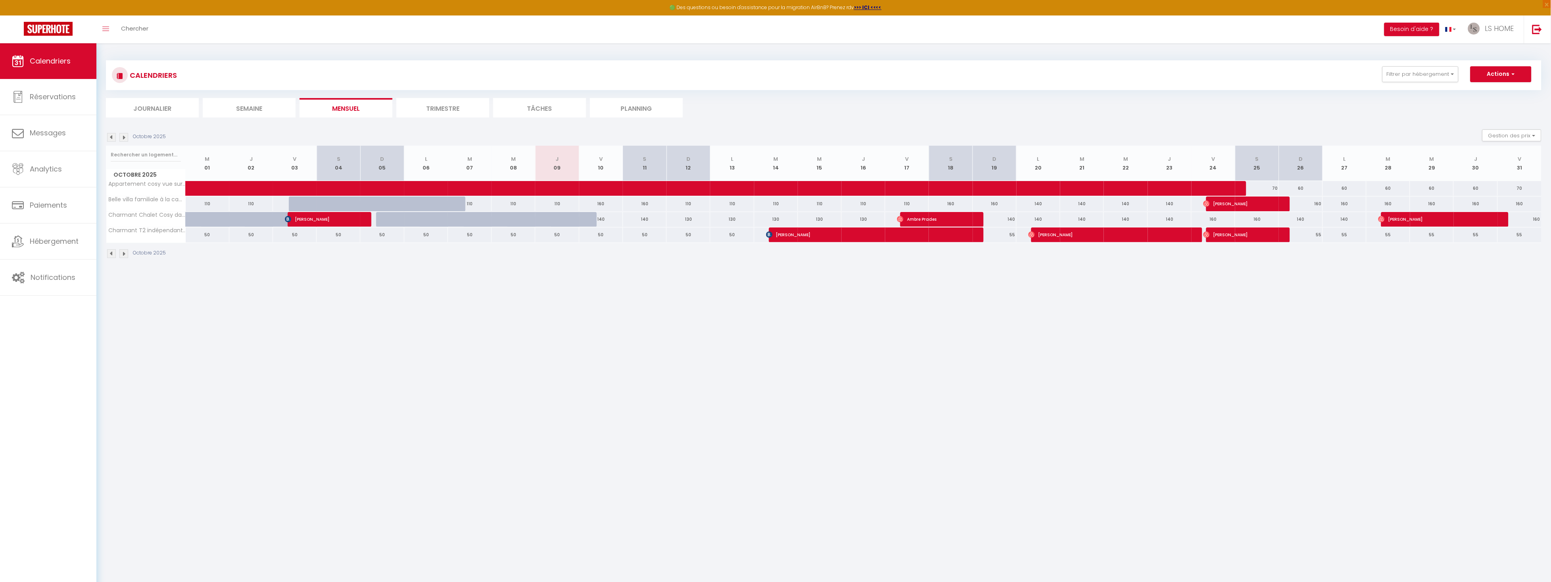
click at [589, 216] on div "140" at bounding box center [601, 219] width 44 height 15
type input "140"
type input "Ven 10 Octobre 2025"
type input "[DATE]"
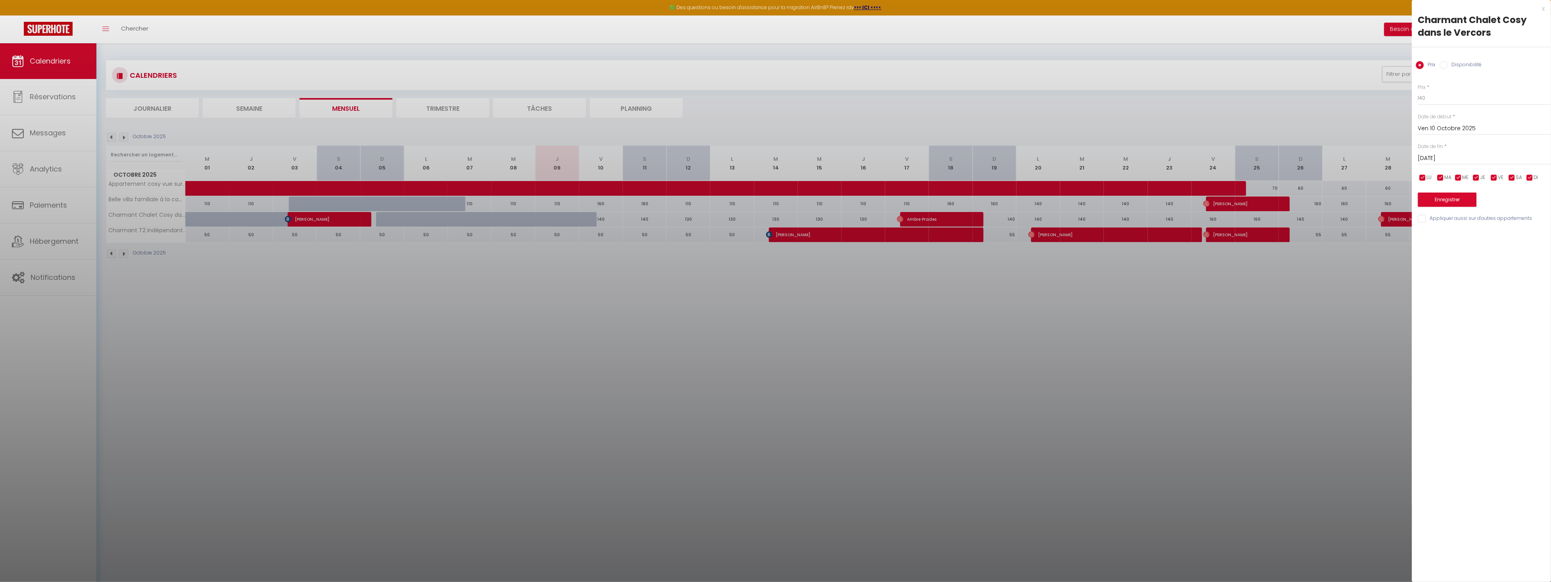
click at [1446, 65] on input "Disponibilité" at bounding box center [1444, 65] width 8 height 8
radio input "true"
radio input "false"
click at [1436, 195] on button "Enregistrer" at bounding box center [1448, 200] width 59 height 14
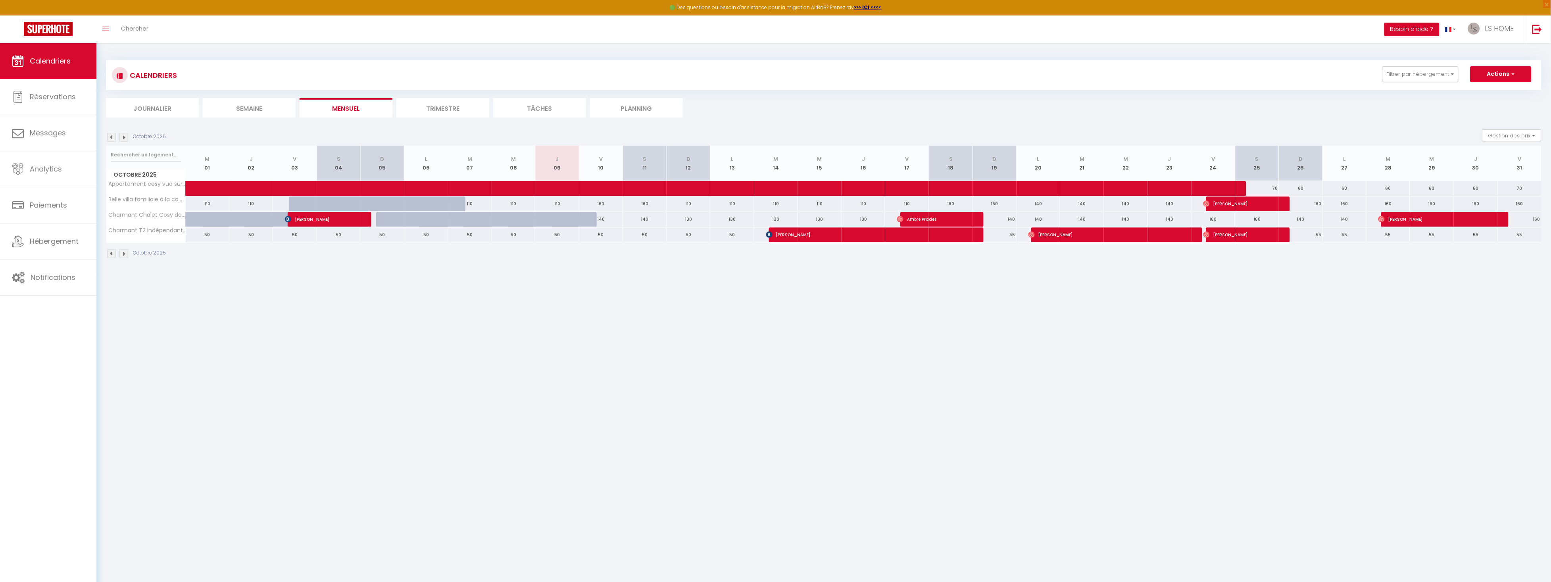
click at [1039, 220] on div "140" at bounding box center [1039, 219] width 44 height 15
select select "1"
type input "Lun 20 Octobre 2025"
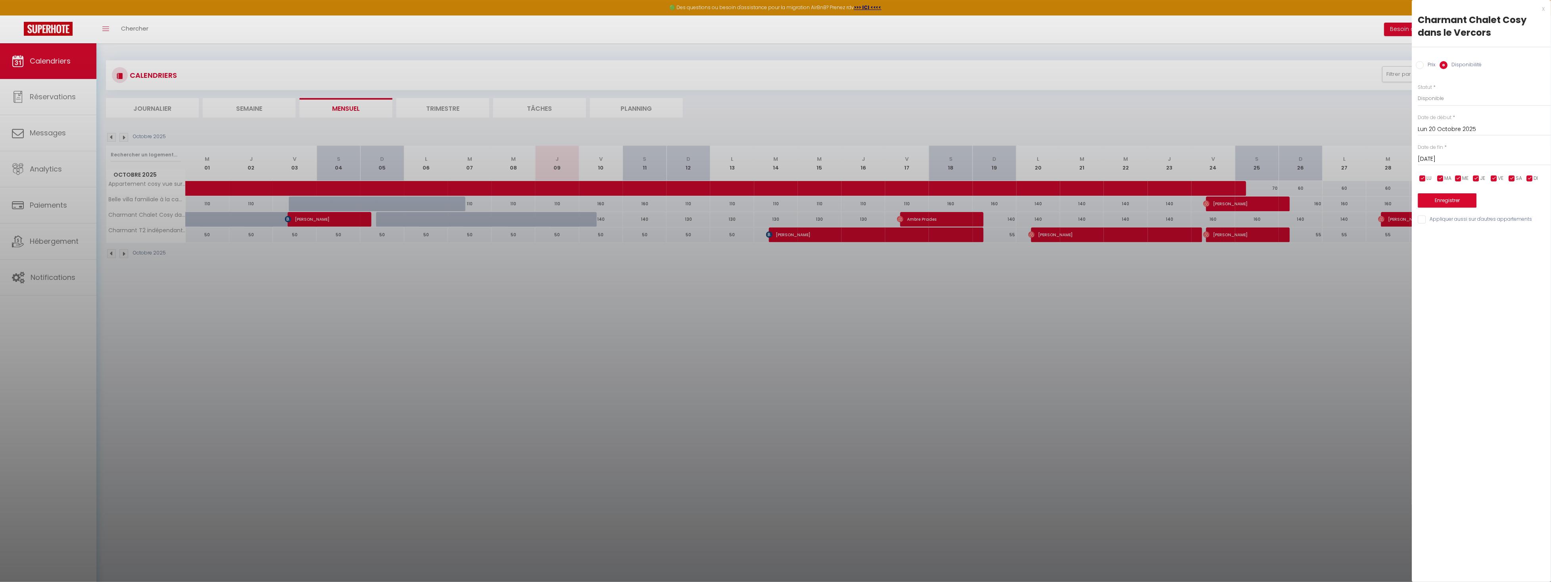
click at [1447, 156] on input "[DATE]" at bounding box center [1485, 159] width 133 height 10
click at [1511, 250] on span "24" at bounding box center [1511, 252] width 17 height 16
type input "Ven 24 Octobre 2025"
click at [1422, 65] on input "Prix" at bounding box center [1421, 65] width 8 height 8
radio input "true"
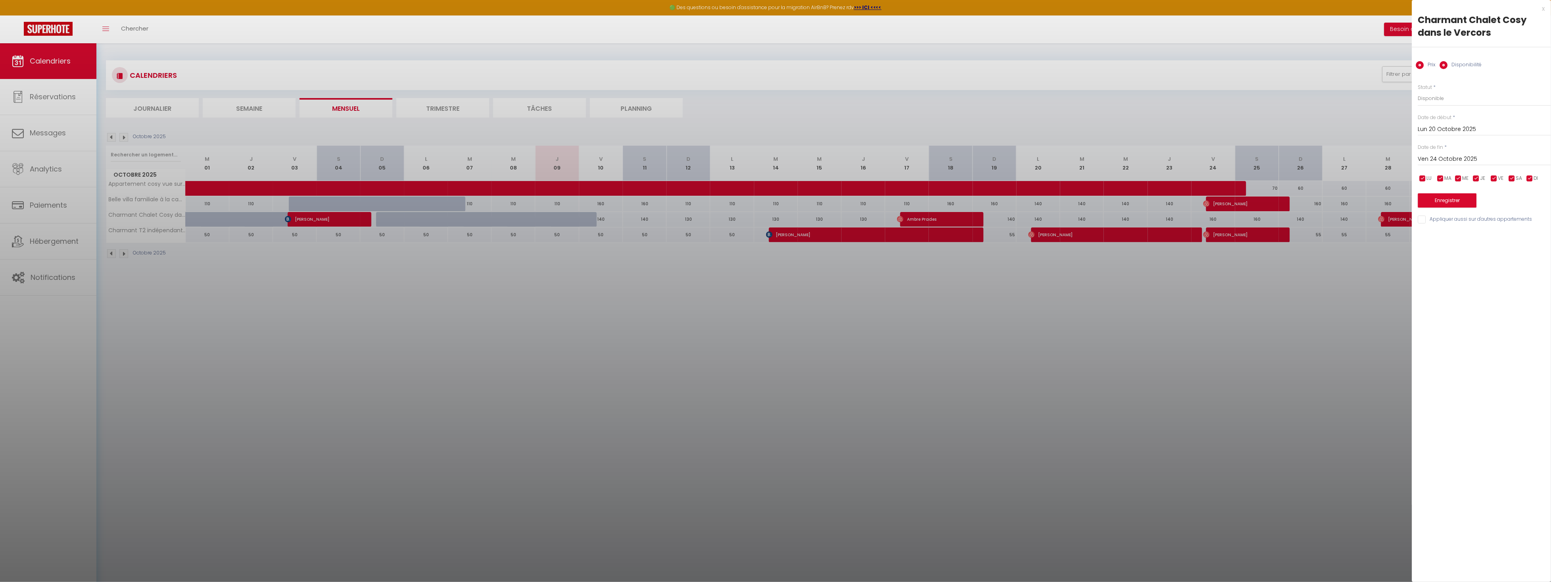
radio input "false"
click at [1430, 97] on input "140" at bounding box center [1485, 98] width 133 height 14
type input "130"
click at [1443, 198] on button "Enregistrer" at bounding box center [1448, 199] width 59 height 14
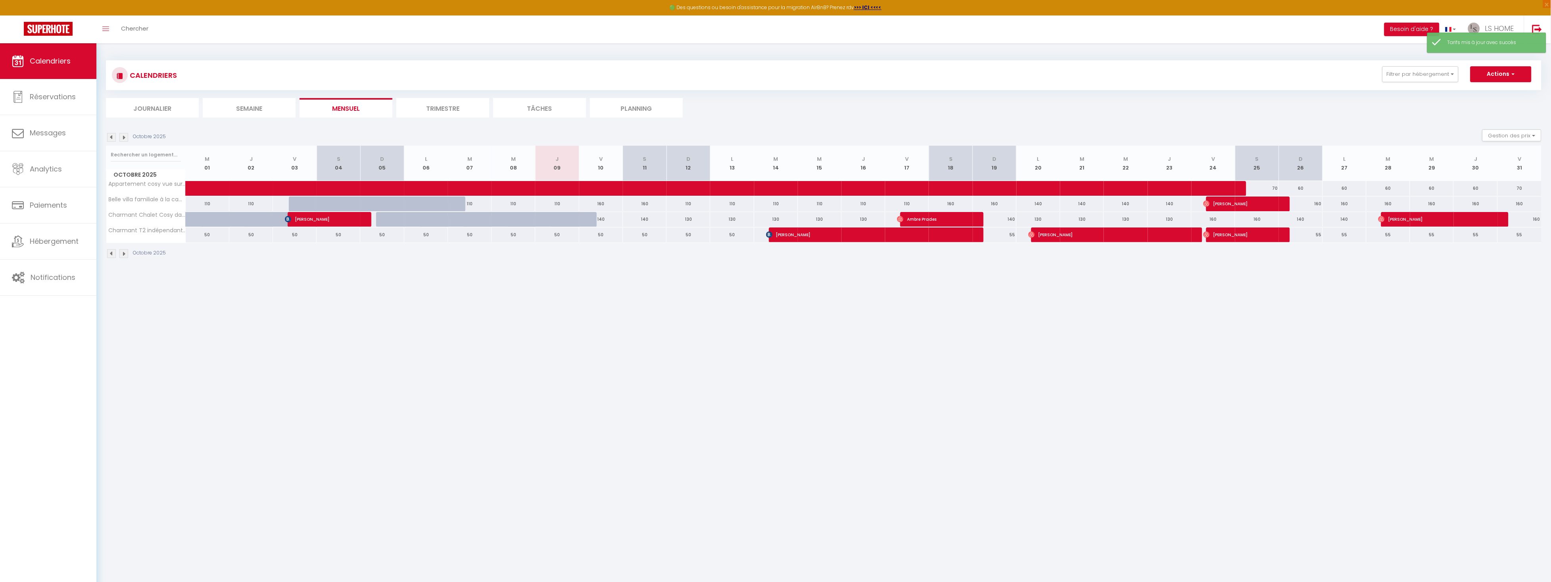
click at [1010, 219] on div "140" at bounding box center [995, 219] width 44 height 15
type input "140"
type input "Dim 19 Octobre 2025"
type input "Lun 20 Octobre 2025"
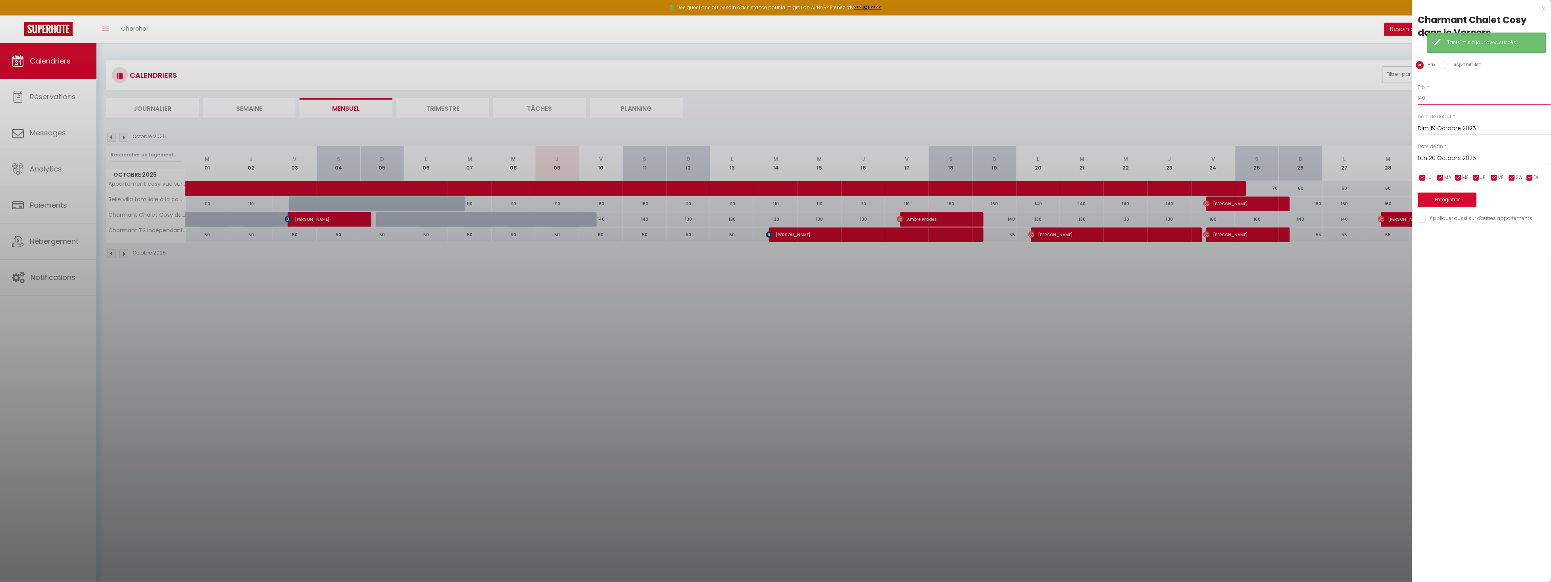
click at [1426, 99] on input "140" at bounding box center [1485, 98] width 133 height 14
type input "130"
click at [1440, 198] on button "Enregistrer" at bounding box center [1448, 199] width 59 height 14
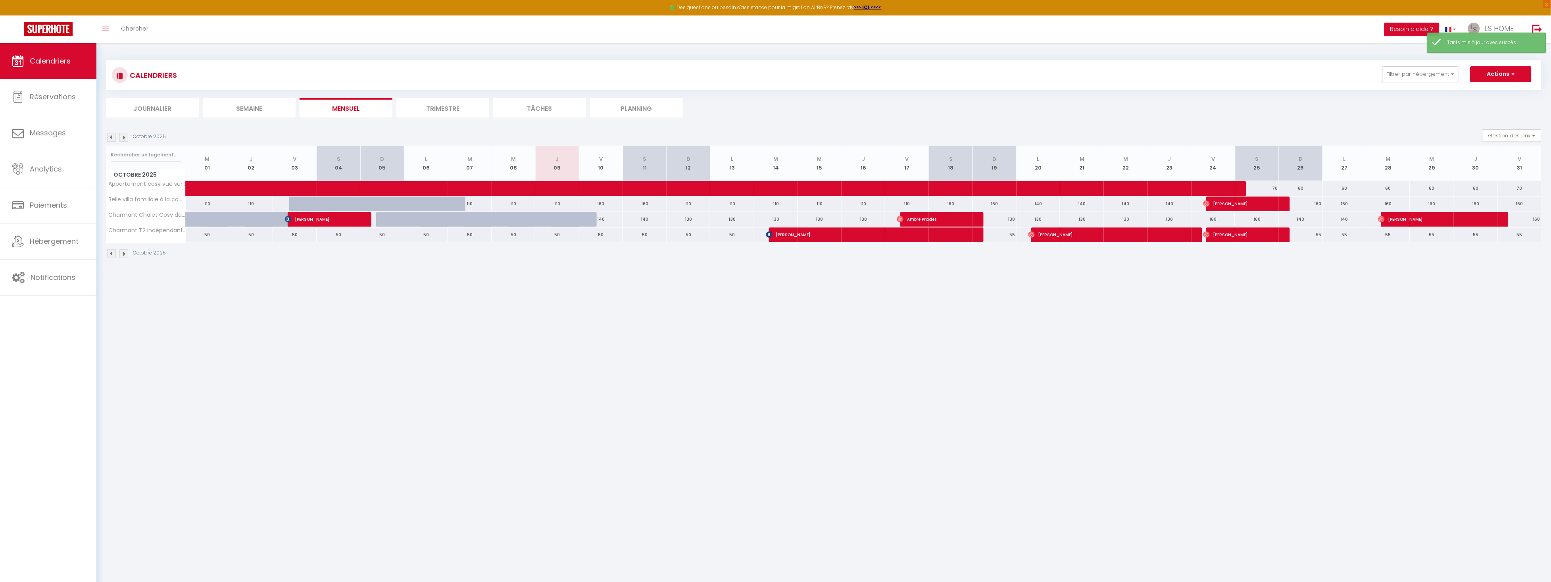
click at [1194, 312] on body "🟢 Des questions ou besoin d'assistance pour la migration AirBnB? Prenez rdv >>>…" at bounding box center [775, 334] width 1551 height 582
click at [1313, 219] on div "140" at bounding box center [1301, 219] width 44 height 15
type input "140"
type input "Dim 26 Octobre 2025"
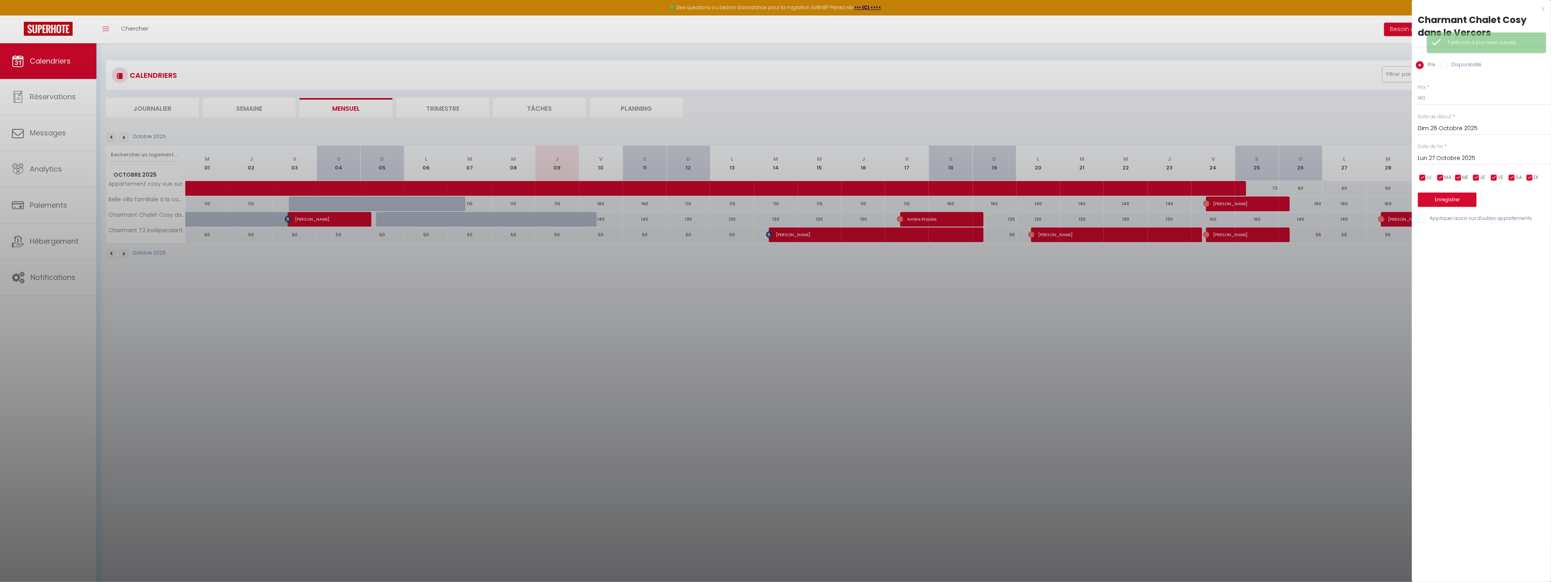
click at [1426, 162] on input "Lun 27 Octobre 2025" at bounding box center [1485, 158] width 133 height 10
click at [1460, 269] on span "28" at bounding box center [1461, 267] width 17 height 16
type input "[DATE]"
click at [1440, 98] on input "140" at bounding box center [1485, 98] width 133 height 14
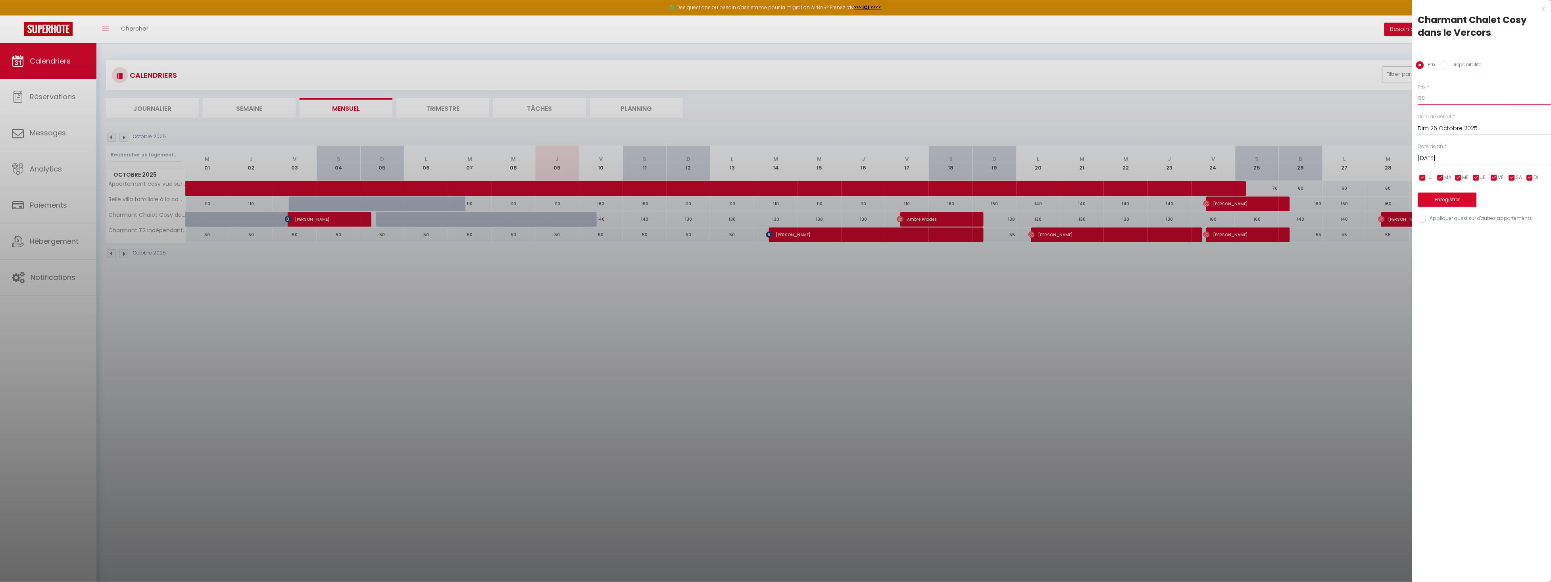
type input "130"
click at [1451, 194] on button "Enregistrer" at bounding box center [1448, 199] width 59 height 14
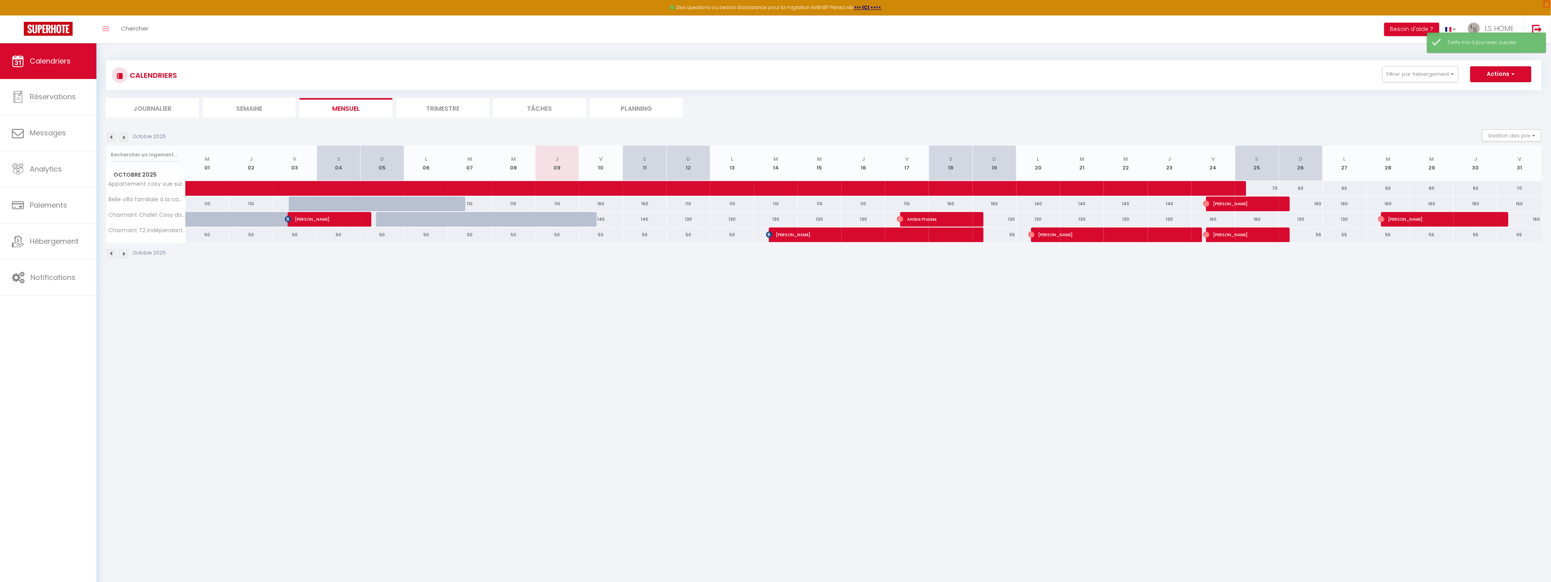
click at [1287, 327] on body "🟢 Des questions ou besoin d'assistance pour la migration AirBnB? Prenez rdv >>>…" at bounding box center [775, 334] width 1551 height 582
